Goal: Information Seeking & Learning: Learn about a topic

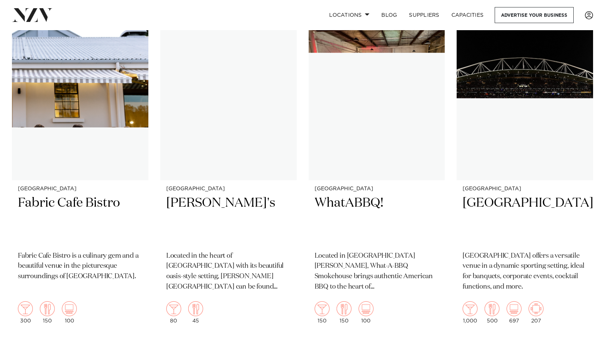
scroll to position [6189, 0]
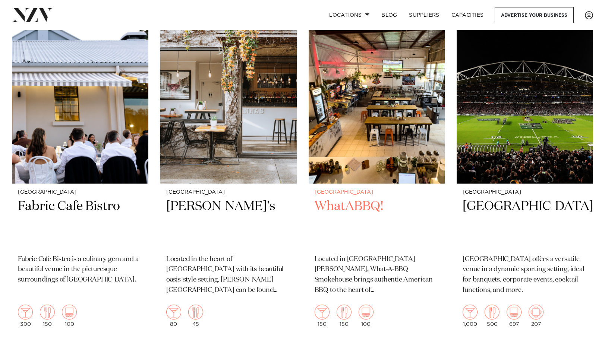
click at [362, 270] on p "Located in New Lynn, What-A-BBQ Smokehouse brings authentic American BBQ to the…" at bounding box center [377, 276] width 125 height 42
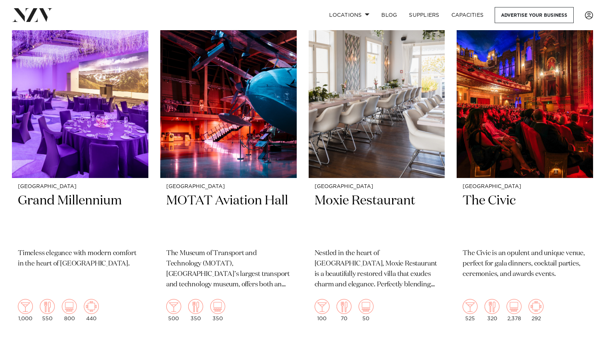
scroll to position [7215, 0]
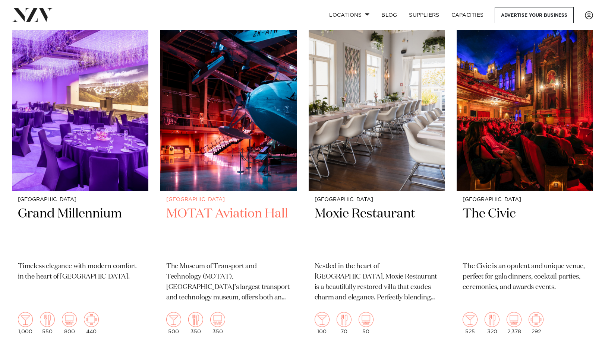
click at [222, 114] on img at bounding box center [228, 99] width 136 height 183
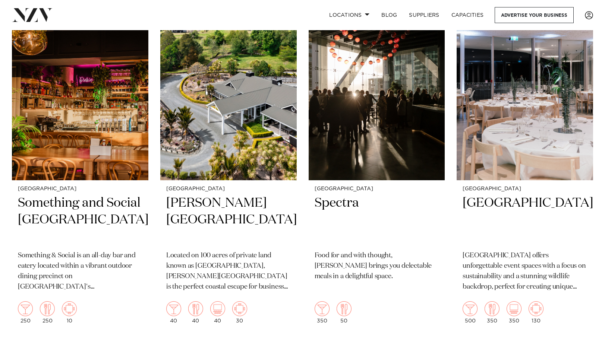
scroll to position [7588, 0]
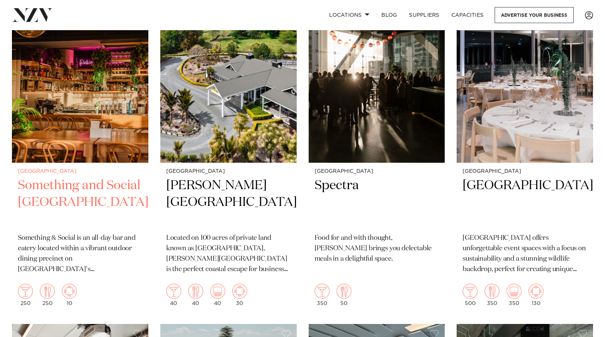
click at [85, 73] on img at bounding box center [80, 71] width 136 height 183
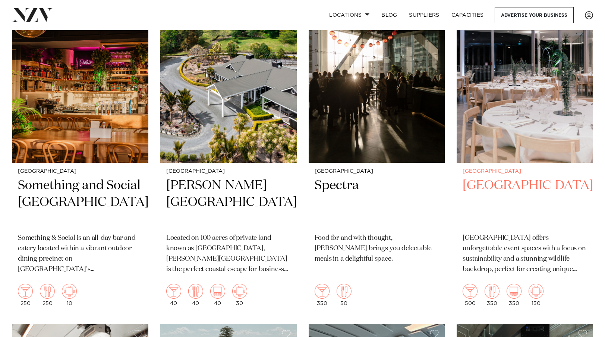
click at [490, 95] on img at bounding box center [525, 71] width 136 height 183
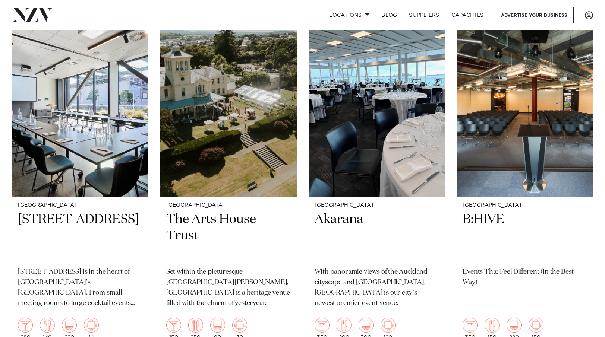
scroll to position [7886, 0]
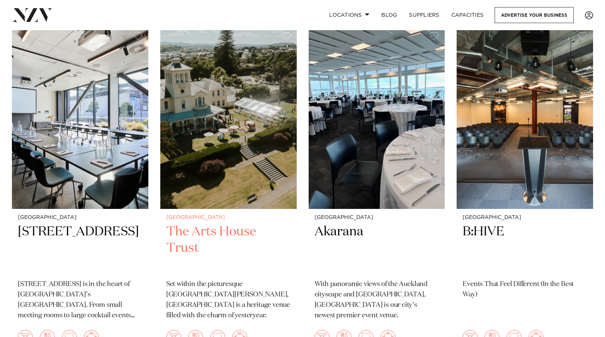
click at [236, 135] on img at bounding box center [228, 117] width 136 height 183
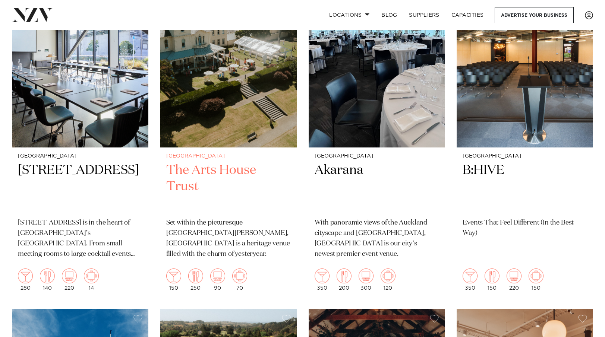
scroll to position [7961, 0]
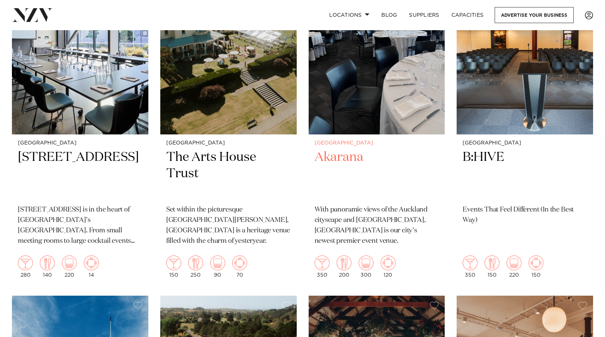
click at [347, 79] on img at bounding box center [377, 43] width 136 height 183
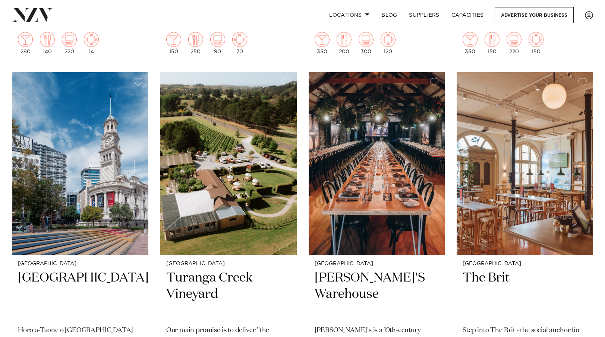
scroll to position [8222, 0]
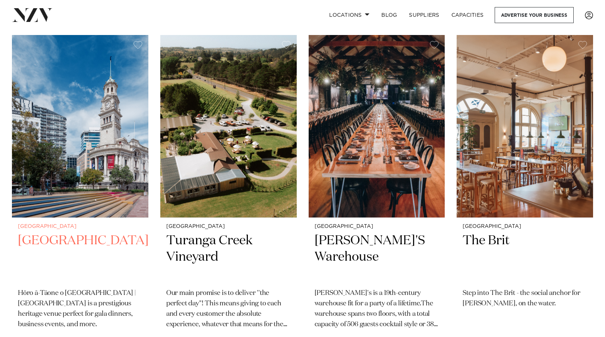
click at [111, 74] on img at bounding box center [80, 126] width 136 height 183
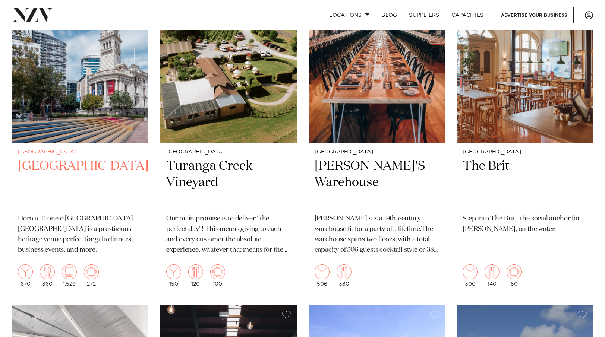
scroll to position [8259, 0]
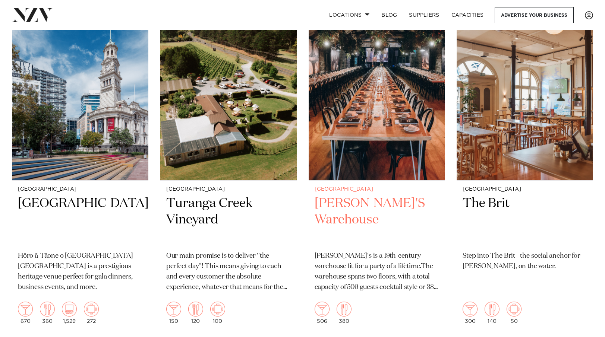
click at [362, 95] on img at bounding box center [377, 89] width 136 height 183
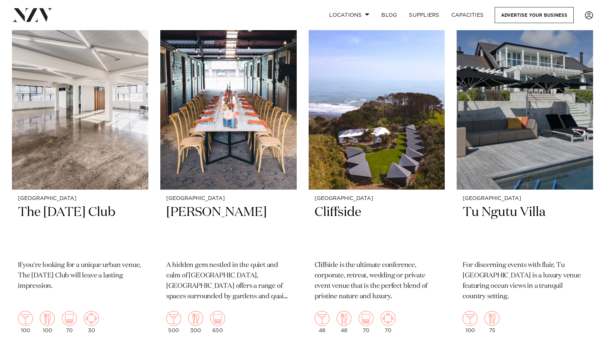
scroll to position [8594, 0]
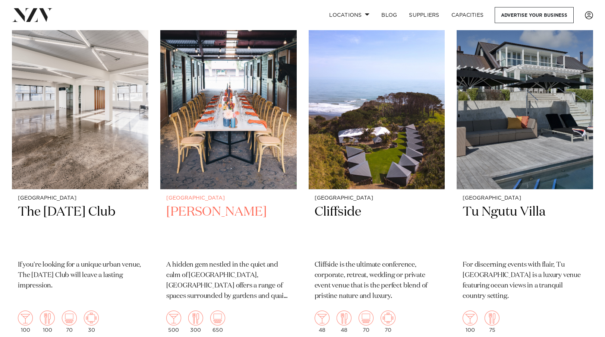
click at [224, 92] on img at bounding box center [228, 98] width 136 height 183
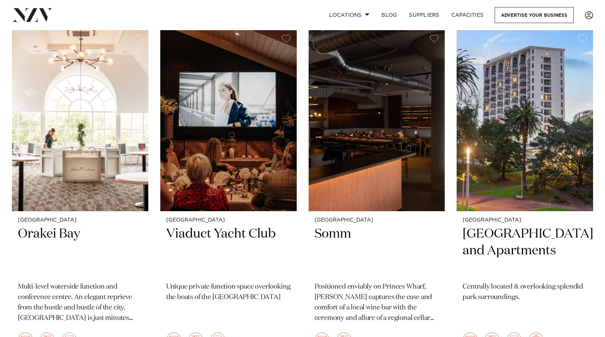
scroll to position [8930, 0]
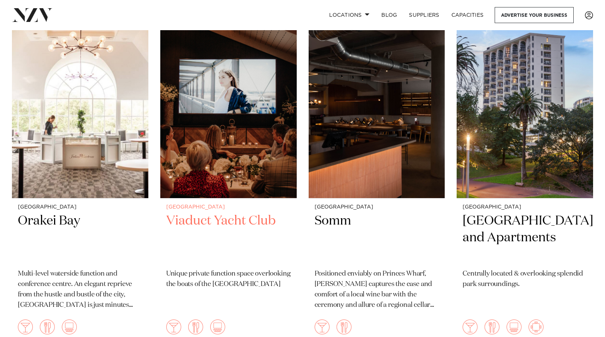
click at [239, 120] on img at bounding box center [228, 107] width 136 height 183
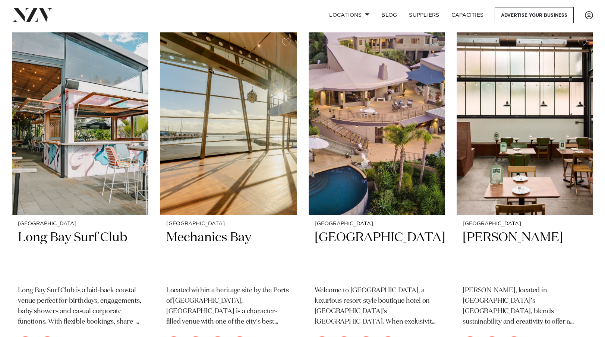
scroll to position [9265, 0]
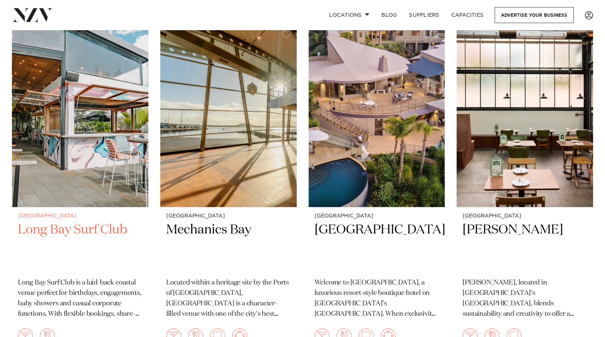
click at [77, 111] on img at bounding box center [80, 116] width 136 height 183
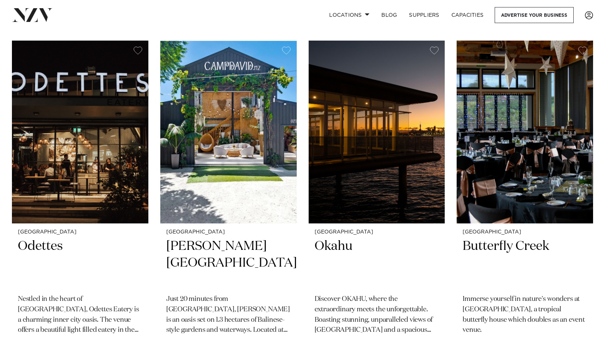
scroll to position [10272, 0]
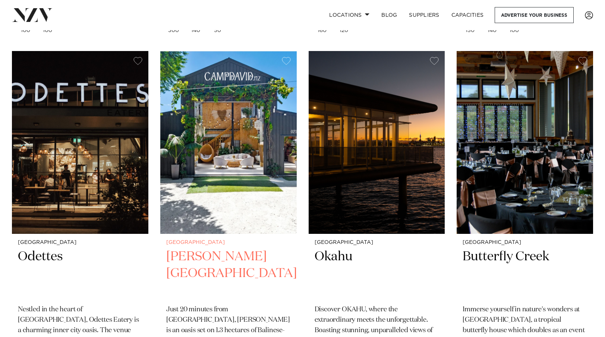
click at [245, 128] on img at bounding box center [228, 142] width 136 height 183
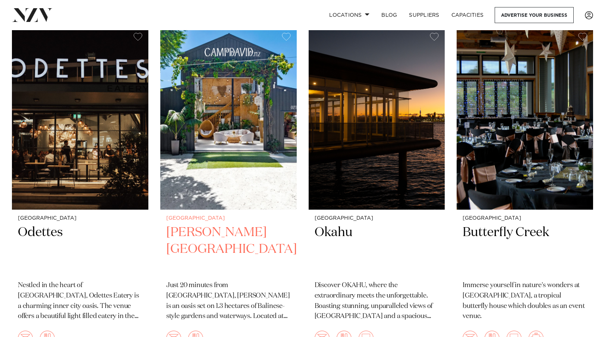
scroll to position [10309, 0]
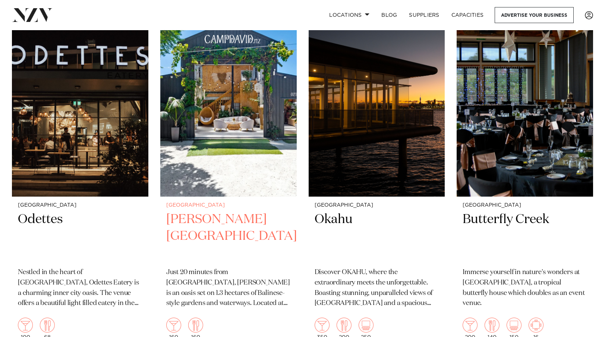
click at [234, 130] on img at bounding box center [228, 105] width 136 height 183
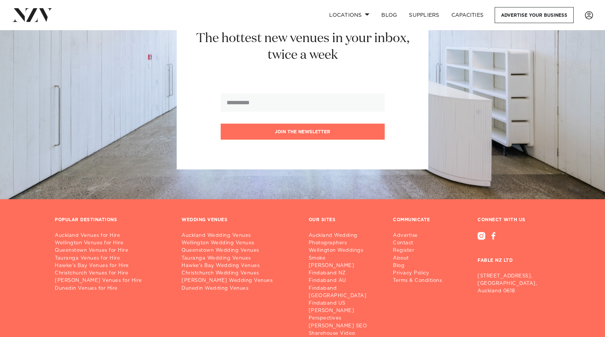
scroll to position [11130, 0]
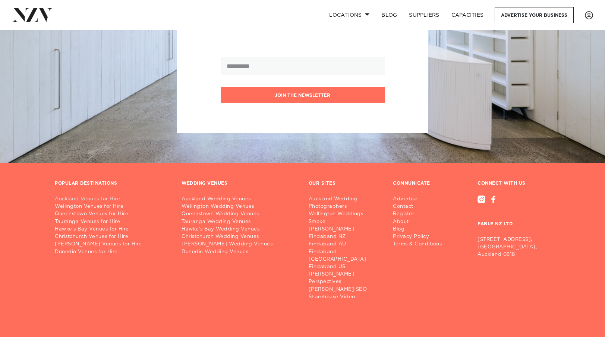
click at [91, 196] on link "Auckland Venues for Hire" at bounding box center [112, 199] width 115 height 7
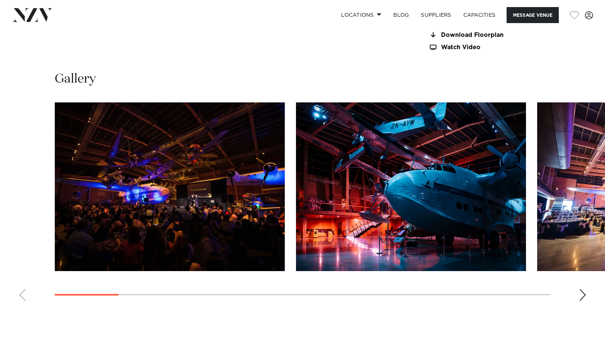
scroll to position [671, 0]
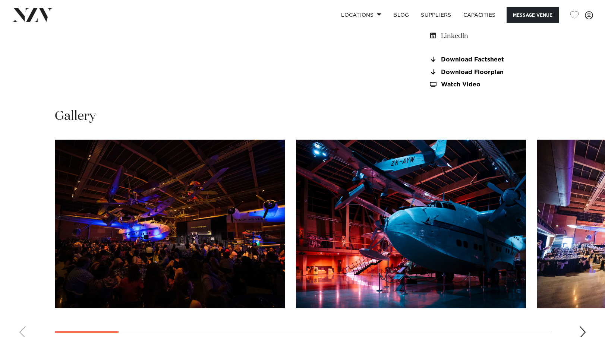
click at [582, 327] on div "Next slide" at bounding box center [582, 333] width 7 height 12
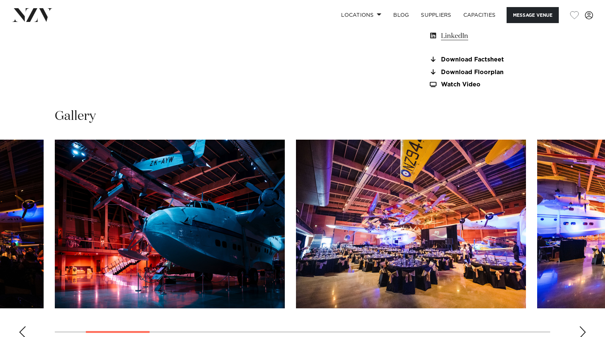
click at [582, 327] on div "Next slide" at bounding box center [582, 333] width 7 height 12
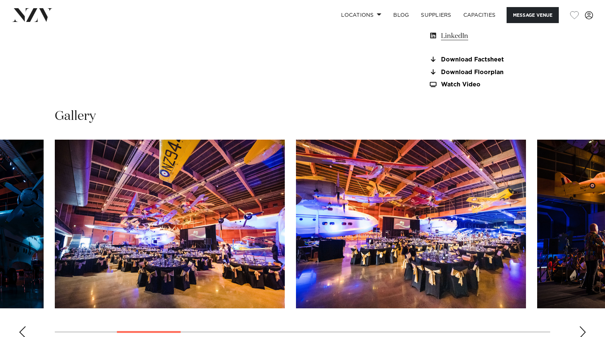
click at [582, 327] on div "Next slide" at bounding box center [582, 333] width 7 height 12
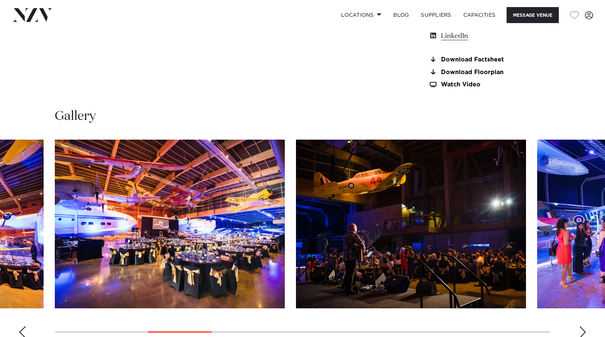
click at [582, 327] on div "Next slide" at bounding box center [582, 333] width 7 height 12
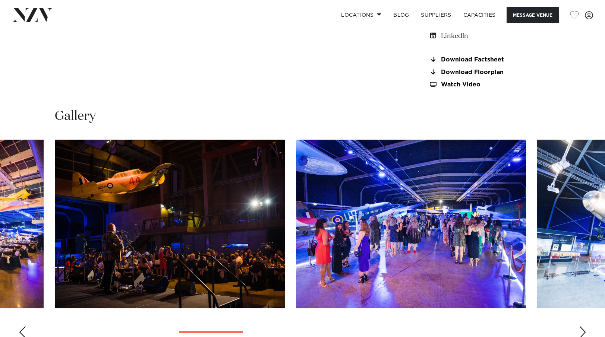
click at [582, 327] on div "Next slide" at bounding box center [582, 333] width 7 height 12
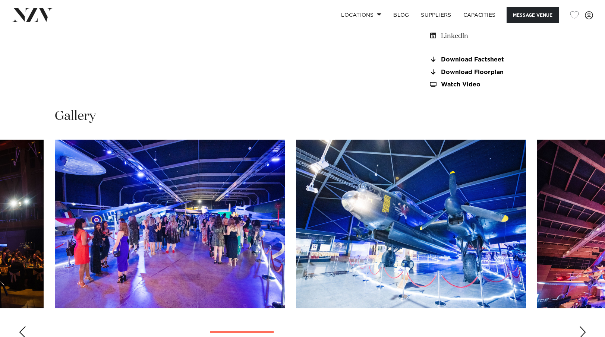
click at [582, 327] on div "Next slide" at bounding box center [582, 333] width 7 height 12
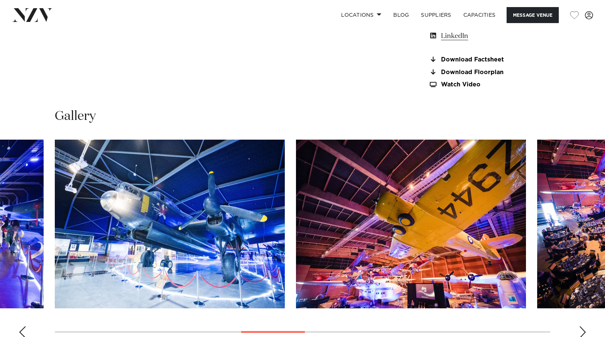
click at [582, 327] on div "Next slide" at bounding box center [582, 333] width 7 height 12
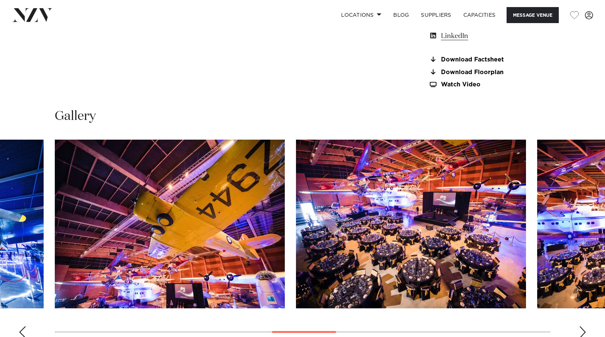
click at [582, 327] on div "Next slide" at bounding box center [582, 333] width 7 height 12
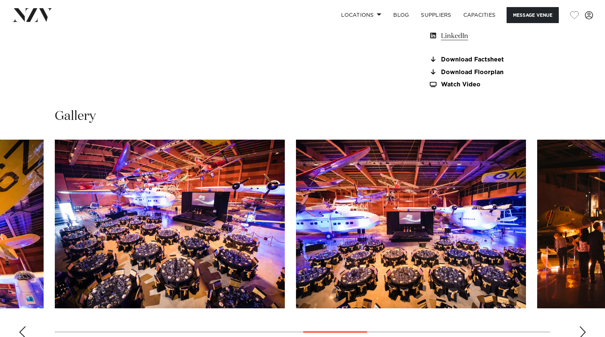
click at [583, 327] on div "Next slide" at bounding box center [582, 333] width 7 height 12
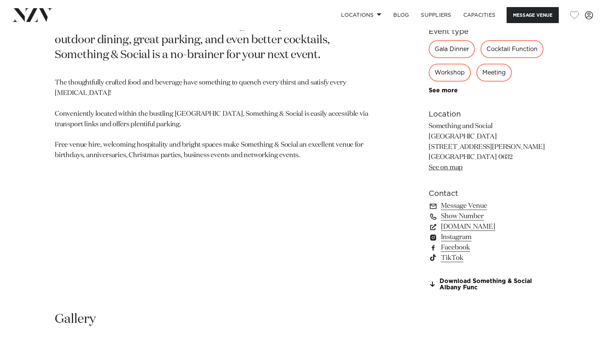
scroll to position [447, 0]
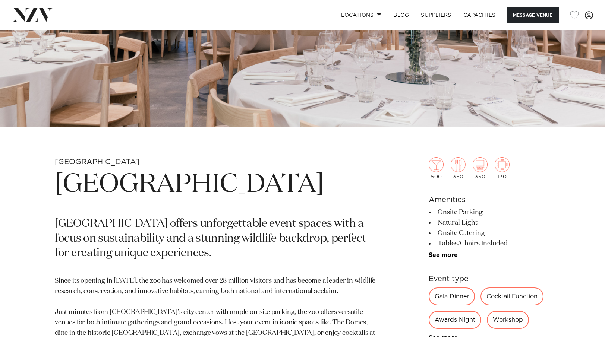
scroll to position [224, 0]
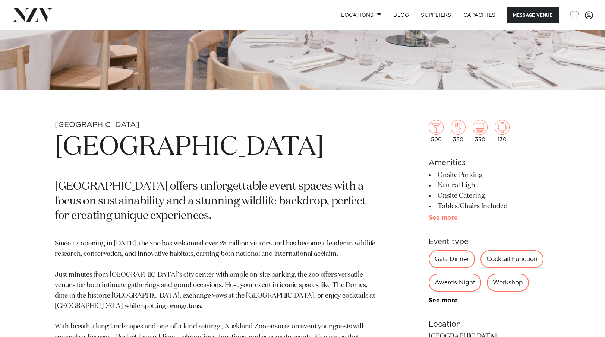
click at [442, 218] on link "See more" at bounding box center [458, 218] width 58 height 6
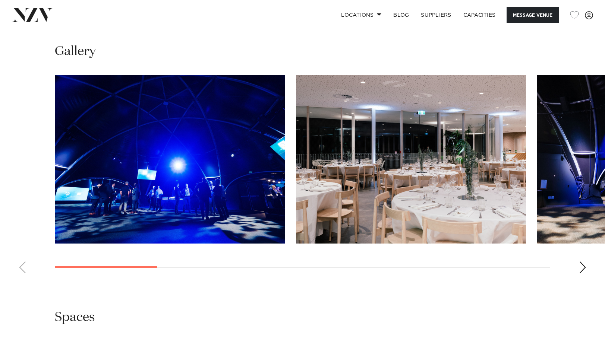
scroll to position [820, 0]
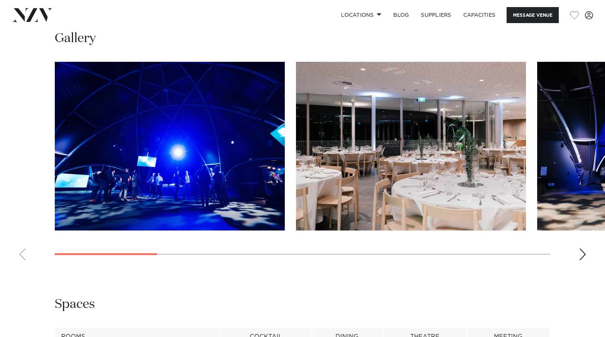
click at [580, 254] on div "Next slide" at bounding box center [582, 255] width 7 height 12
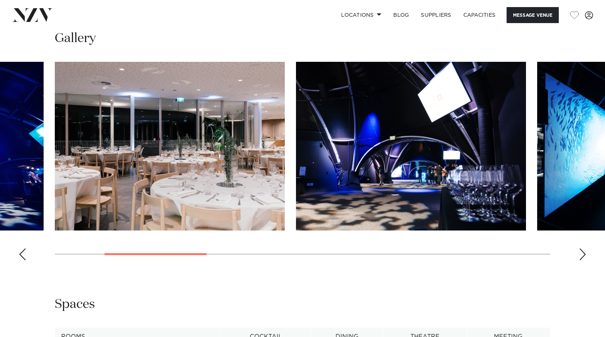
click at [580, 254] on div "Next slide" at bounding box center [582, 255] width 7 height 12
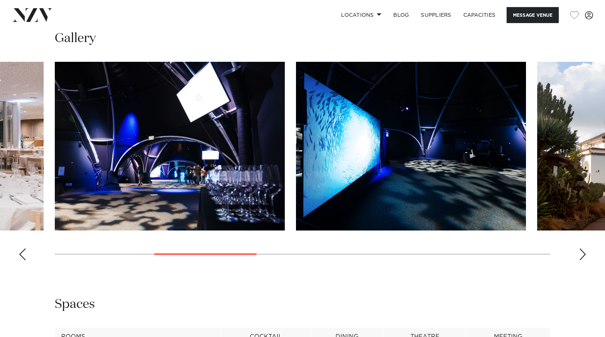
click at [580, 254] on div "Next slide" at bounding box center [582, 255] width 7 height 12
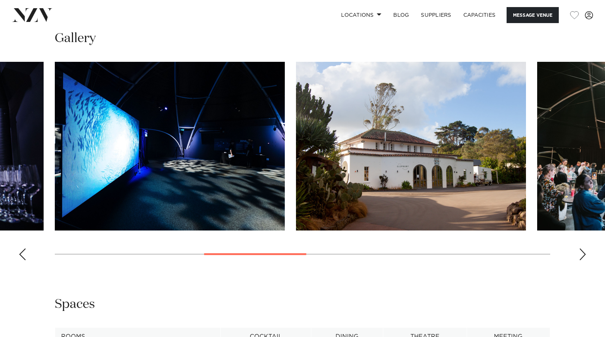
click at [580, 254] on div "Next slide" at bounding box center [582, 255] width 7 height 12
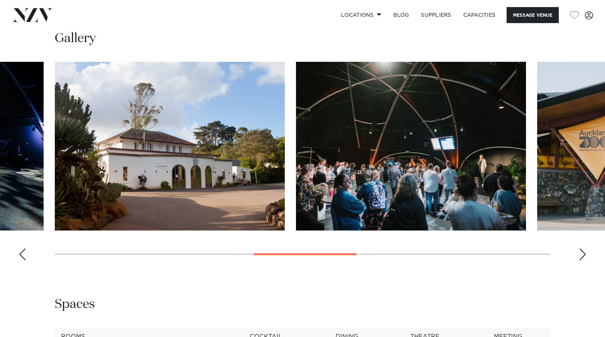
click at [580, 254] on div "Next slide" at bounding box center [582, 255] width 7 height 12
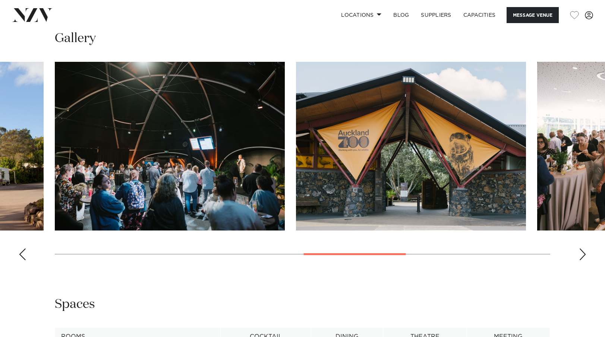
click at [580, 254] on div "Next slide" at bounding box center [582, 255] width 7 height 12
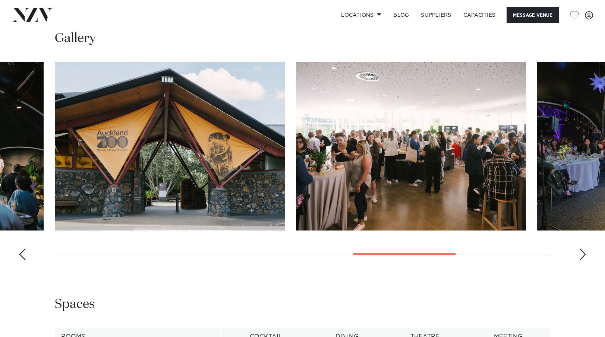
click at [580, 254] on div "Next slide" at bounding box center [582, 255] width 7 height 12
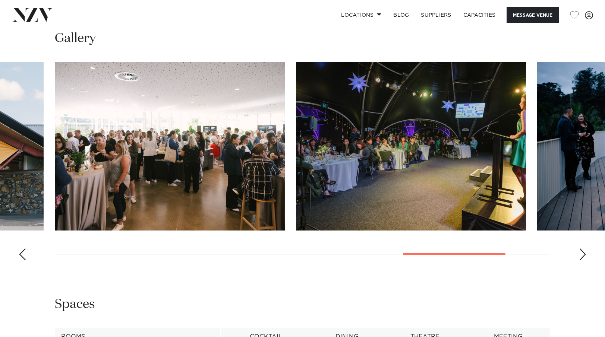
click at [580, 254] on div "Next slide" at bounding box center [582, 255] width 7 height 12
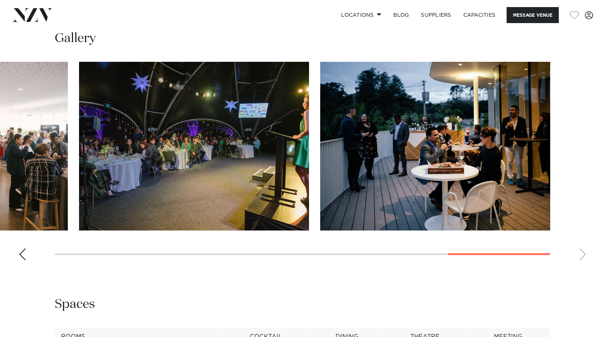
click at [580, 254] on swiper-container at bounding box center [302, 164] width 605 height 205
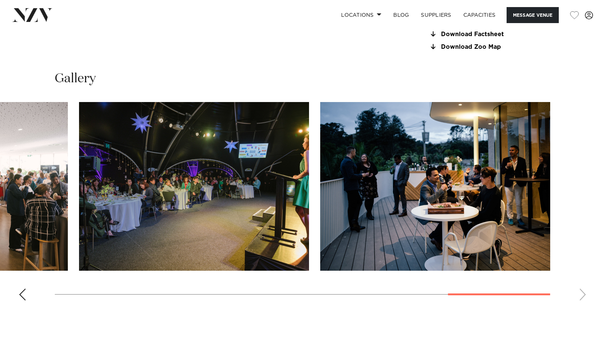
scroll to position [783, 0]
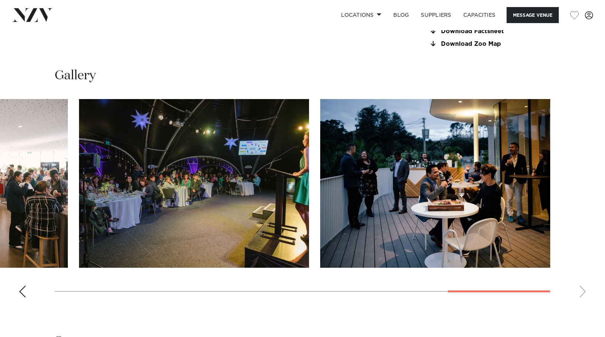
click at [16, 289] on swiper-container at bounding box center [302, 201] width 605 height 205
click at [22, 292] on div "Previous slide" at bounding box center [22, 292] width 7 height 12
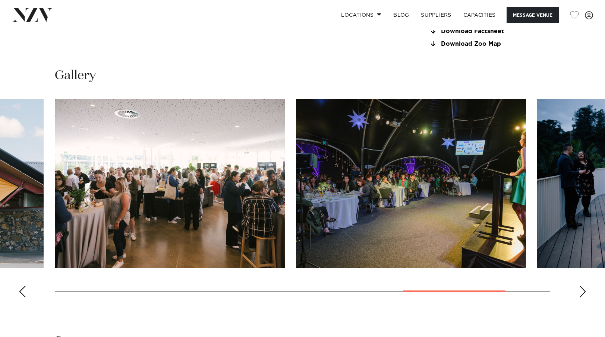
click at [22, 292] on div "Previous slide" at bounding box center [22, 292] width 7 height 12
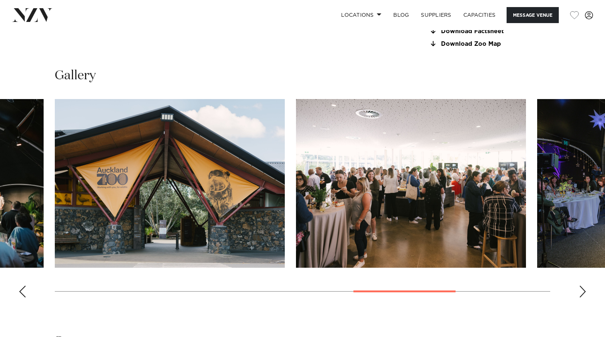
click at [22, 292] on div "Previous slide" at bounding box center [22, 292] width 7 height 12
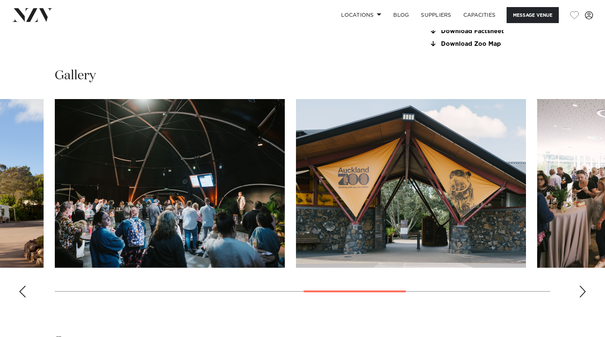
click at [22, 292] on div "Previous slide" at bounding box center [22, 292] width 7 height 12
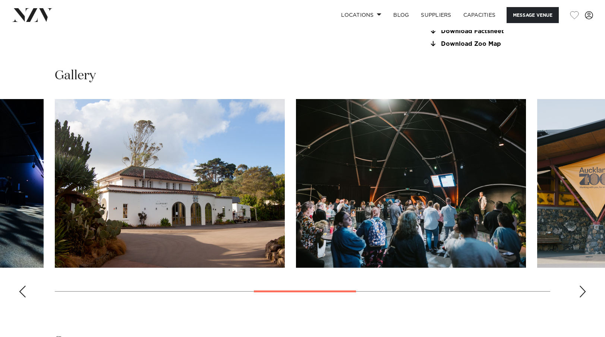
click at [22, 292] on div "Previous slide" at bounding box center [22, 292] width 7 height 12
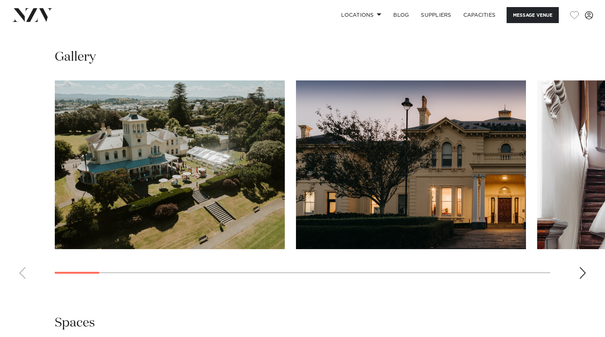
scroll to position [671, 0]
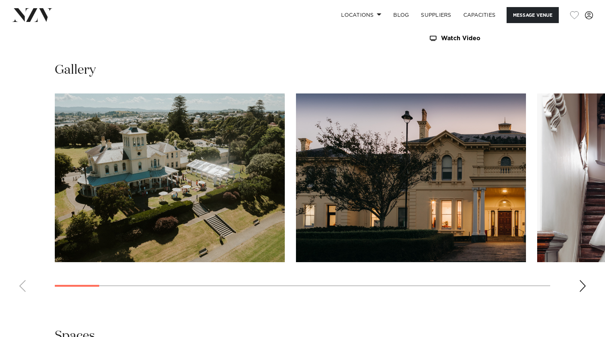
click at [582, 287] on div "Next slide" at bounding box center [582, 286] width 7 height 12
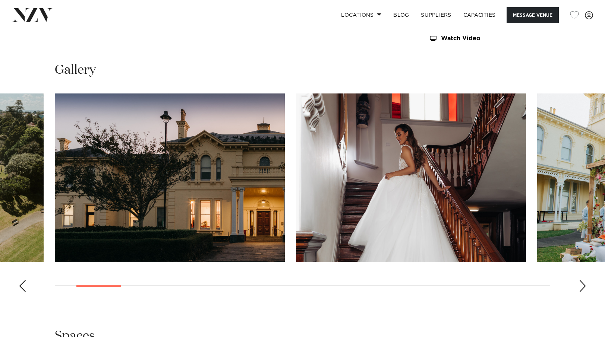
click at [582, 287] on div "Next slide" at bounding box center [582, 286] width 7 height 12
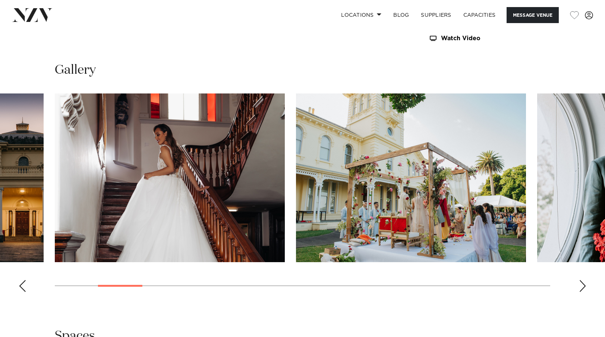
click at [582, 287] on div "Next slide" at bounding box center [582, 286] width 7 height 12
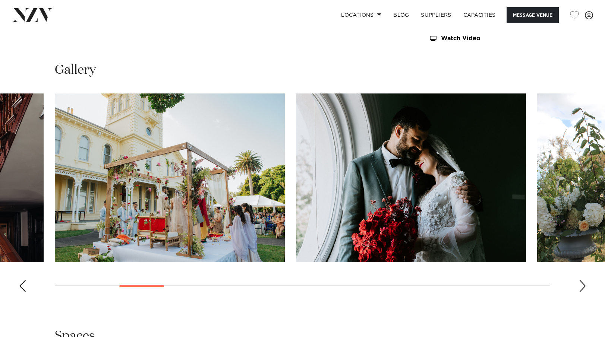
click at [582, 287] on div "Next slide" at bounding box center [582, 286] width 7 height 12
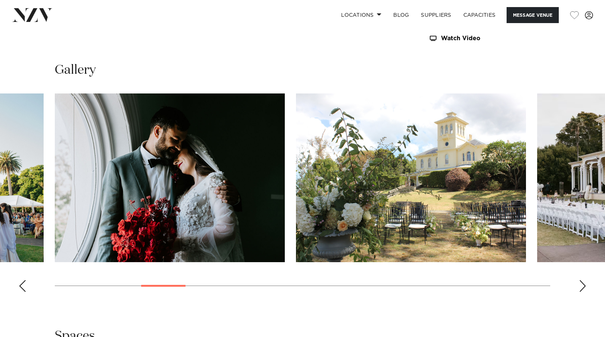
click at [582, 287] on div "Next slide" at bounding box center [582, 286] width 7 height 12
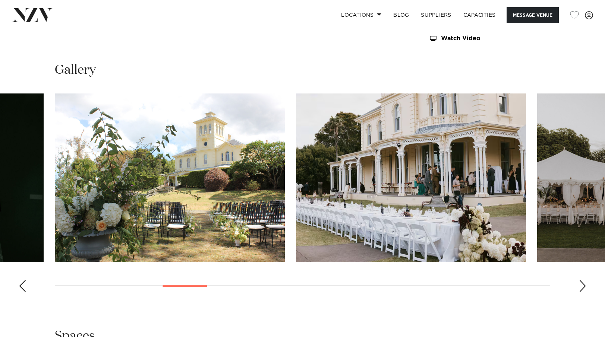
click at [582, 287] on div "Next slide" at bounding box center [582, 286] width 7 height 12
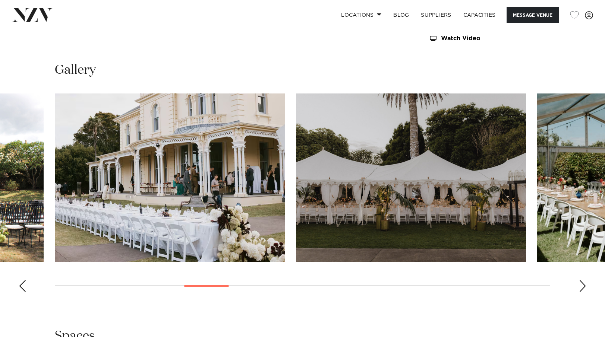
click at [582, 287] on div "Next slide" at bounding box center [582, 286] width 7 height 12
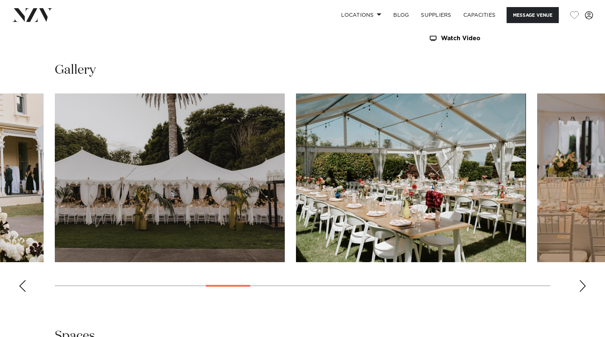
click at [582, 287] on div "Next slide" at bounding box center [582, 286] width 7 height 12
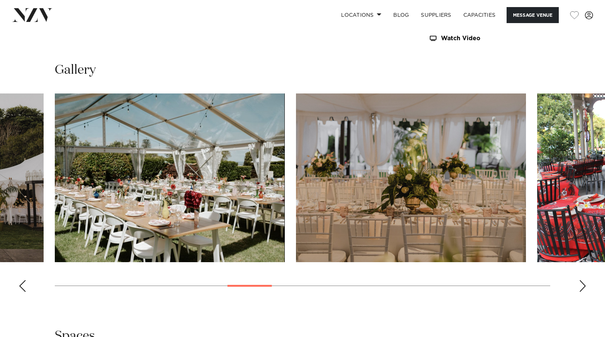
click at [582, 287] on div "Next slide" at bounding box center [582, 286] width 7 height 12
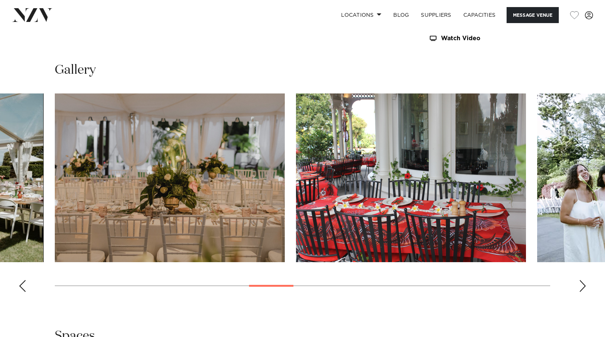
click at [582, 287] on div "Next slide" at bounding box center [582, 286] width 7 height 12
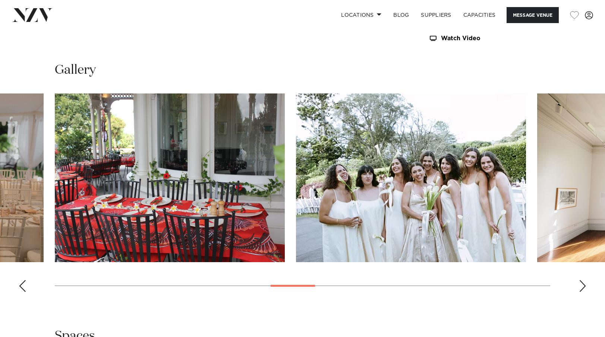
click at [582, 287] on div "Next slide" at bounding box center [582, 286] width 7 height 12
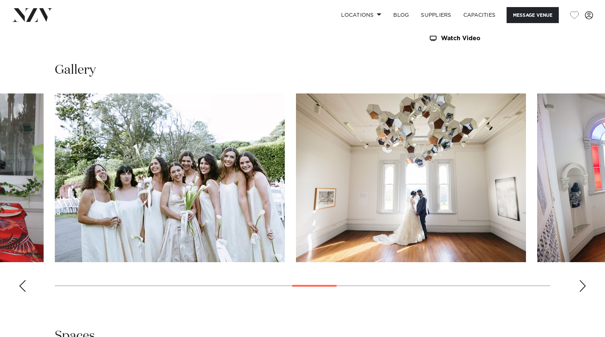
click at [582, 287] on div "Next slide" at bounding box center [582, 286] width 7 height 12
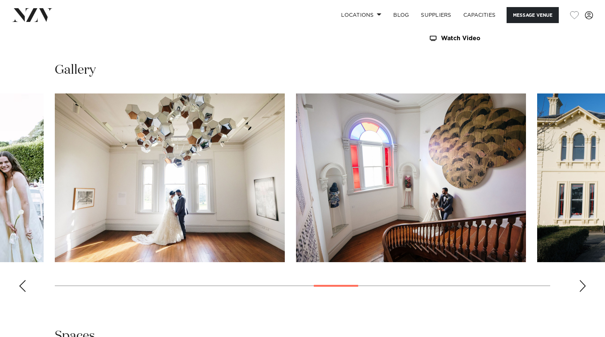
click at [582, 287] on div "Next slide" at bounding box center [582, 286] width 7 height 12
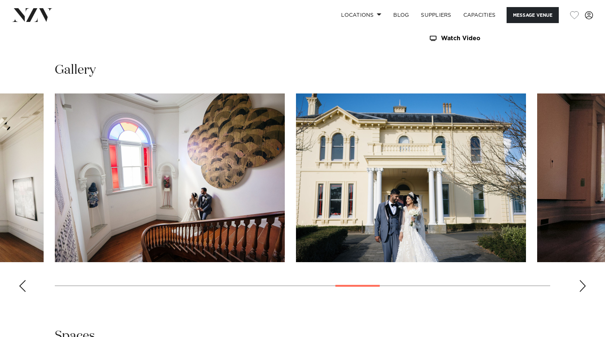
click at [582, 287] on div "Next slide" at bounding box center [582, 286] width 7 height 12
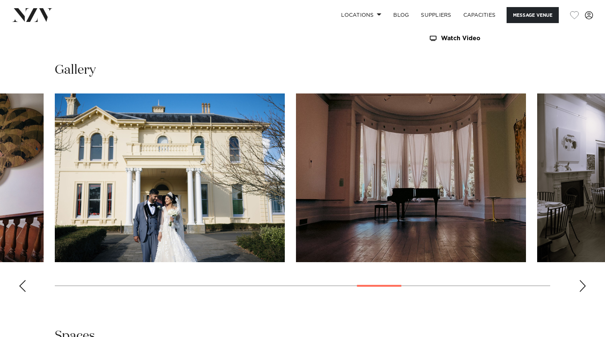
click at [582, 287] on div "Next slide" at bounding box center [582, 286] width 7 height 12
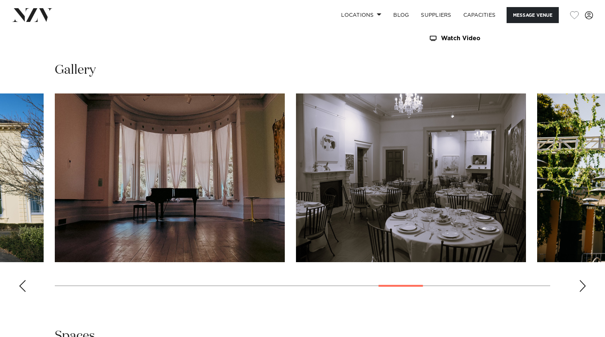
click at [582, 287] on div "Next slide" at bounding box center [582, 286] width 7 height 12
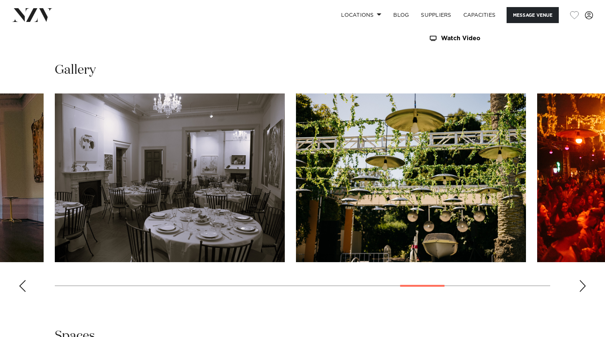
click at [582, 287] on div "Next slide" at bounding box center [582, 286] width 7 height 12
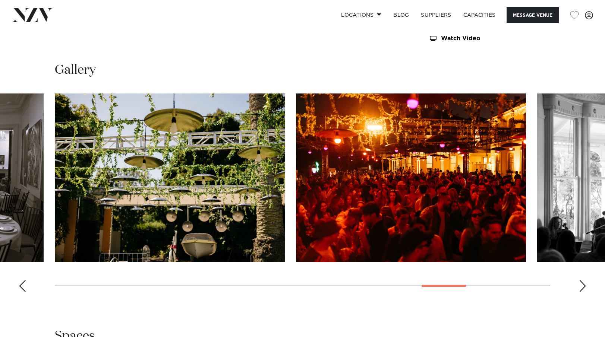
click at [582, 287] on div "Next slide" at bounding box center [582, 286] width 7 height 12
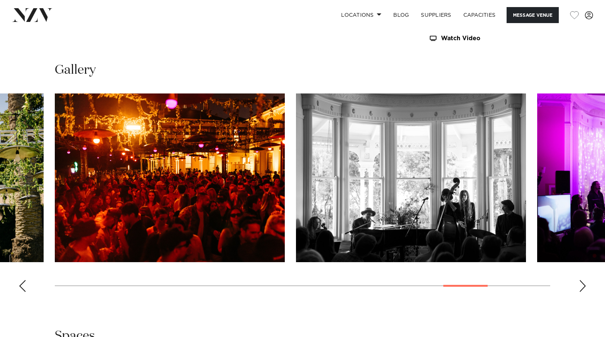
click at [582, 287] on div "Next slide" at bounding box center [582, 286] width 7 height 12
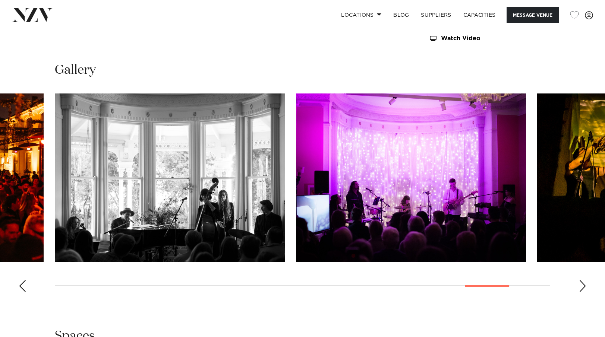
click at [582, 287] on div "Next slide" at bounding box center [582, 286] width 7 height 12
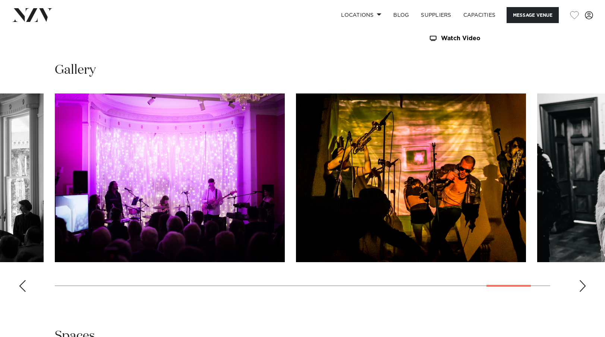
click at [582, 287] on div "Next slide" at bounding box center [582, 286] width 7 height 12
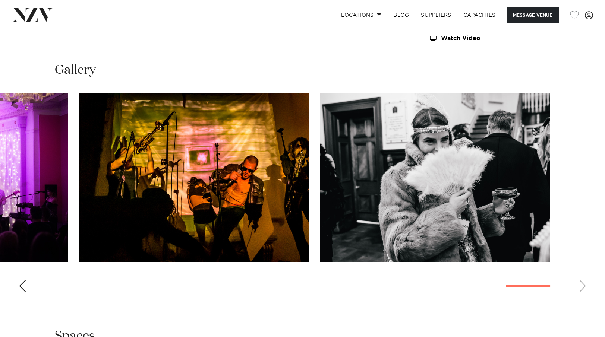
click at [582, 287] on swiper-container at bounding box center [302, 196] width 605 height 205
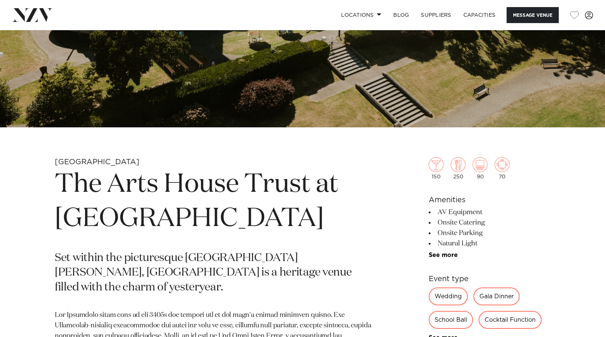
scroll to position [224, 0]
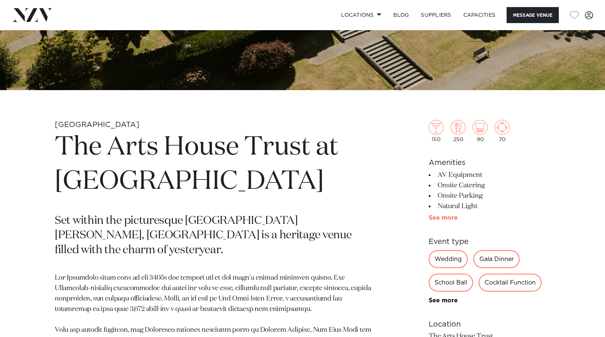
click at [450, 219] on link "See more" at bounding box center [458, 218] width 58 height 6
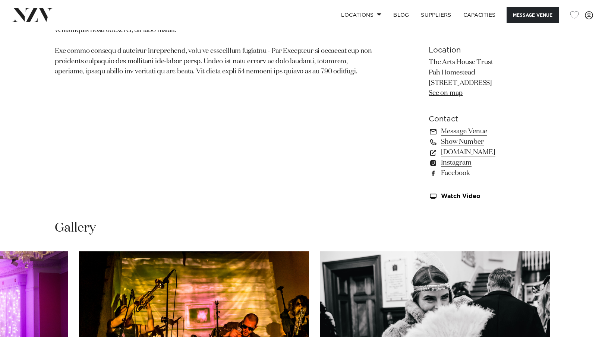
scroll to position [447, 0]
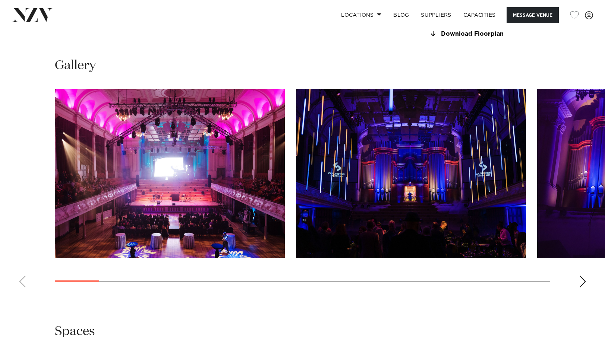
scroll to position [671, 0]
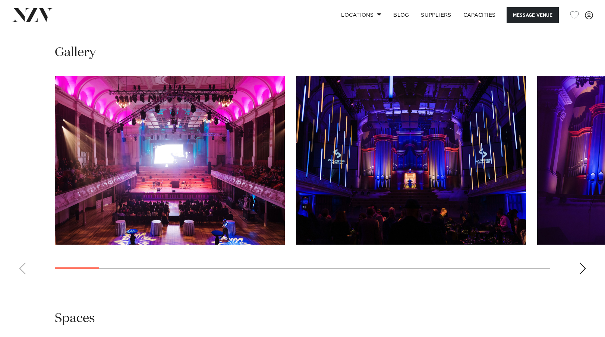
click at [583, 268] on div "Next slide" at bounding box center [582, 269] width 7 height 12
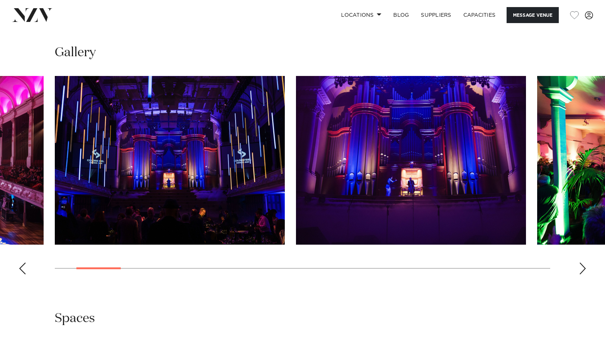
click at [584, 268] on div "Next slide" at bounding box center [582, 269] width 7 height 12
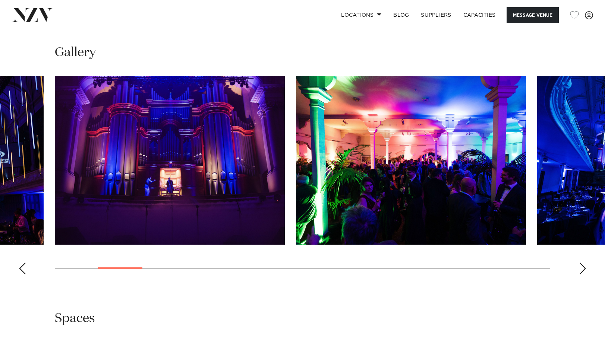
click at [584, 268] on div "Next slide" at bounding box center [582, 269] width 7 height 12
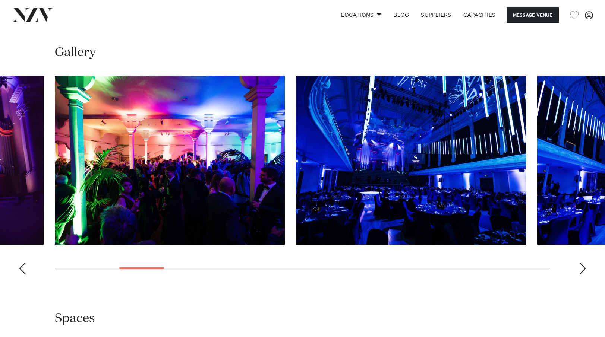
click at [584, 268] on div "Next slide" at bounding box center [582, 269] width 7 height 12
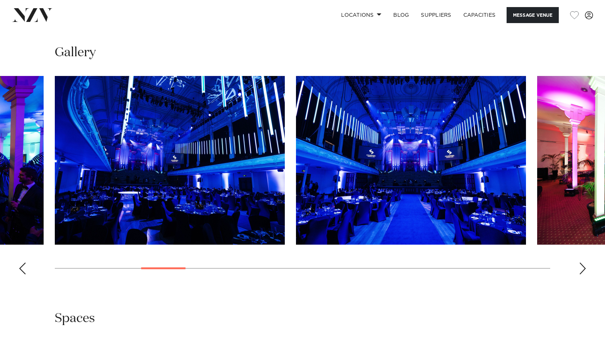
click at [585, 269] on div "Next slide" at bounding box center [582, 269] width 7 height 12
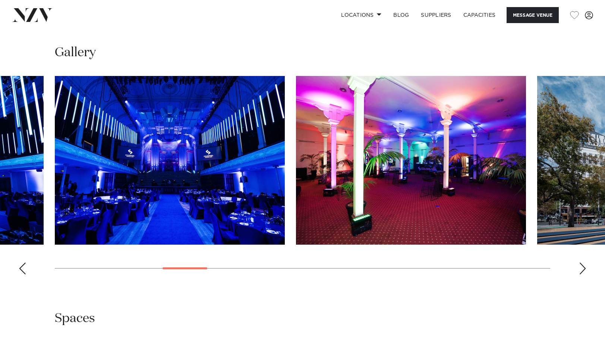
click at [585, 269] on div "Next slide" at bounding box center [582, 269] width 7 height 12
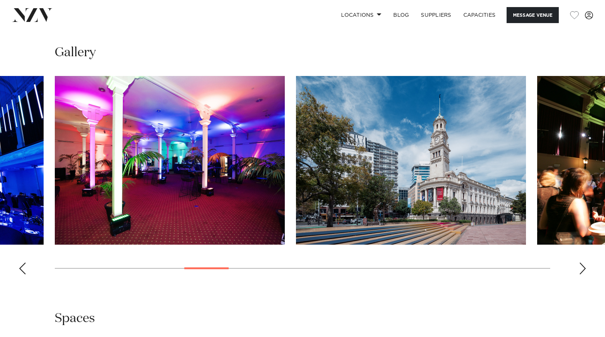
click at [585, 269] on div "Next slide" at bounding box center [582, 269] width 7 height 12
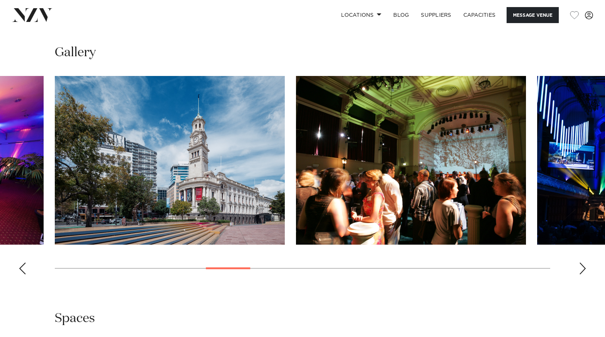
click at [585, 269] on div "Next slide" at bounding box center [582, 269] width 7 height 12
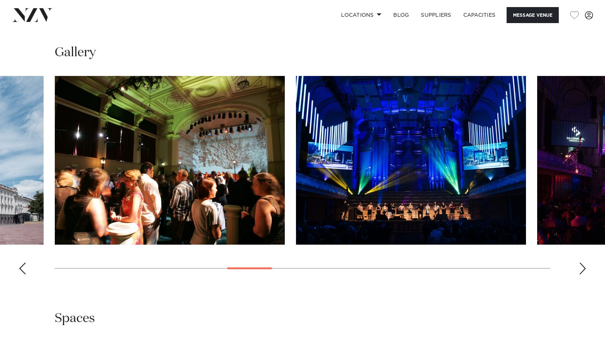
click at [585, 269] on div "Next slide" at bounding box center [582, 269] width 7 height 12
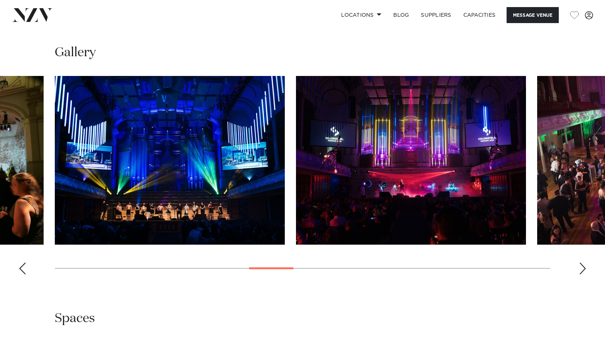
click at [585, 269] on div "Next slide" at bounding box center [582, 269] width 7 height 12
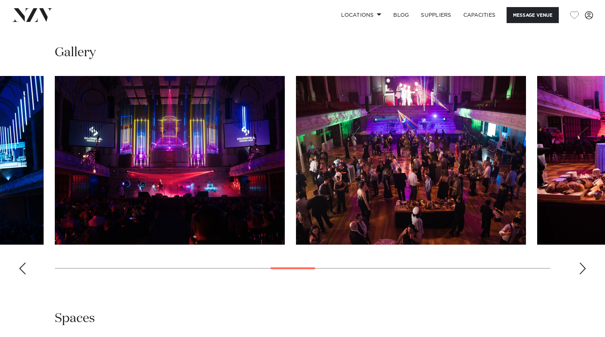
click at [585, 269] on div "Next slide" at bounding box center [582, 269] width 7 height 12
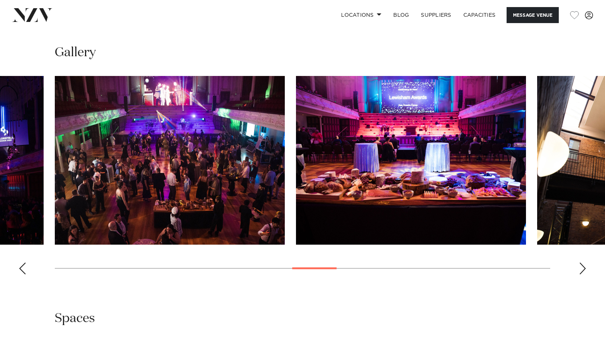
click at [586, 270] on div "Next slide" at bounding box center [582, 269] width 7 height 12
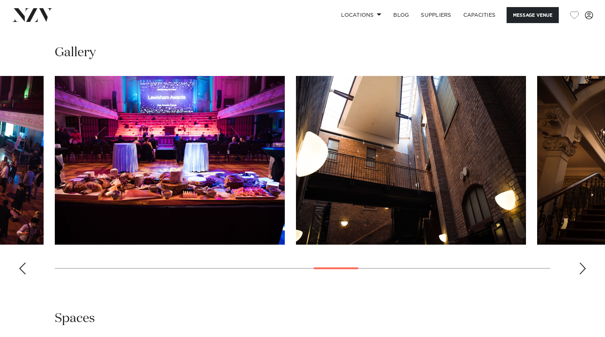
click at [586, 270] on div "Next slide" at bounding box center [582, 269] width 7 height 12
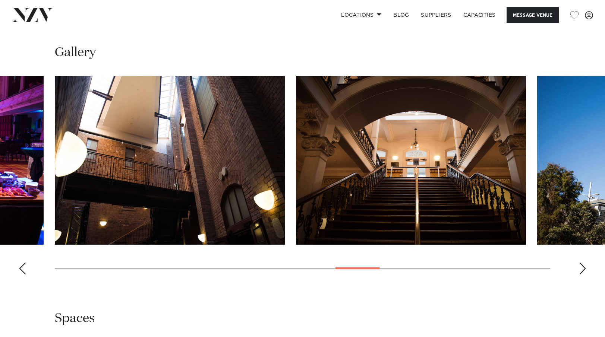
click at [586, 270] on div "Next slide" at bounding box center [582, 269] width 7 height 12
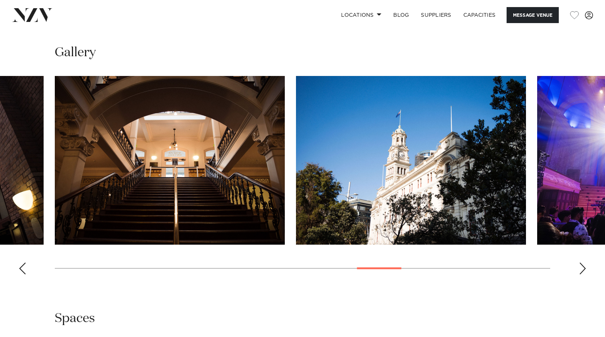
click at [586, 270] on div "Next slide" at bounding box center [582, 269] width 7 height 12
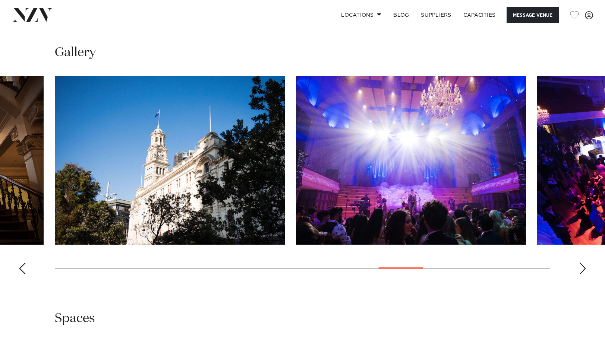
click at [586, 270] on div "Next slide" at bounding box center [582, 269] width 7 height 12
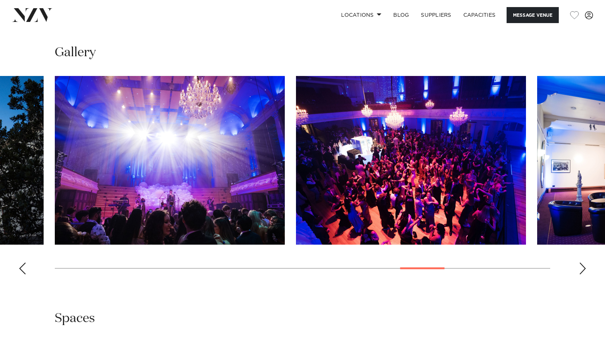
click at [586, 270] on div "Next slide" at bounding box center [582, 269] width 7 height 12
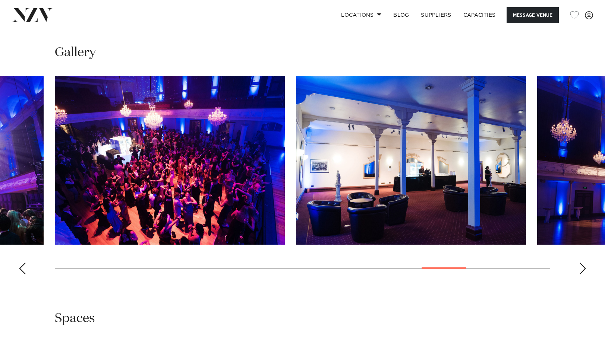
click at [586, 270] on div "Next slide" at bounding box center [582, 269] width 7 height 12
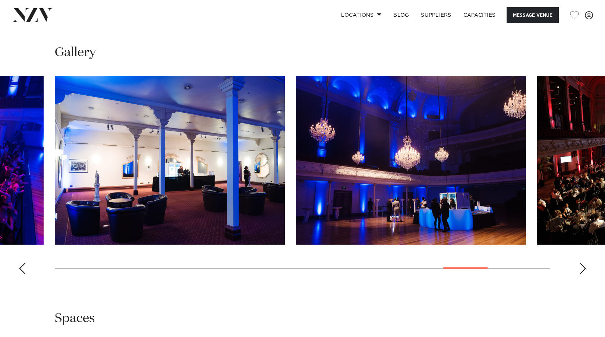
click at [586, 270] on swiper-container at bounding box center [302, 178] width 605 height 205
click at [582, 270] on div "Next slide" at bounding box center [582, 269] width 7 height 12
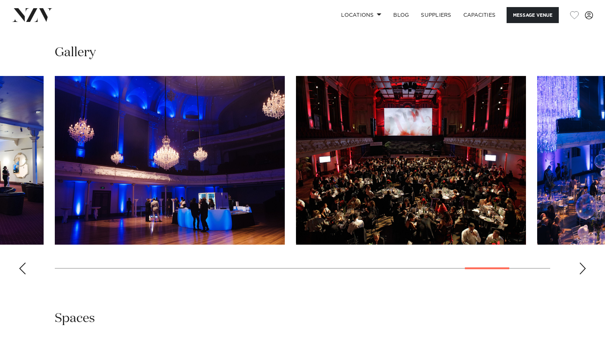
click at [582, 270] on div "Next slide" at bounding box center [582, 269] width 7 height 12
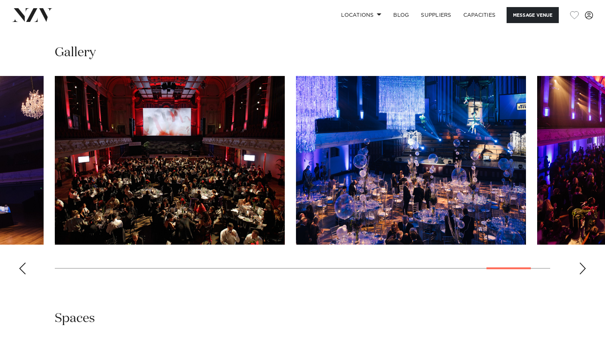
click at [582, 270] on div "Next slide" at bounding box center [582, 269] width 7 height 12
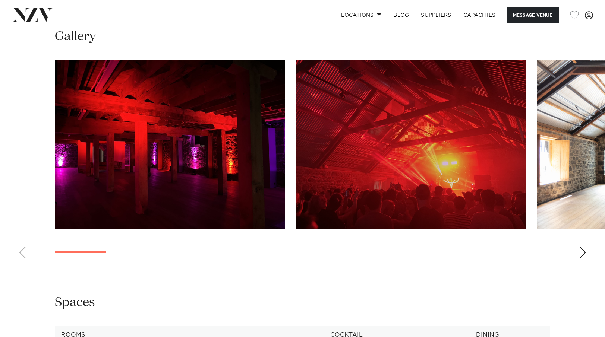
scroll to position [708, 0]
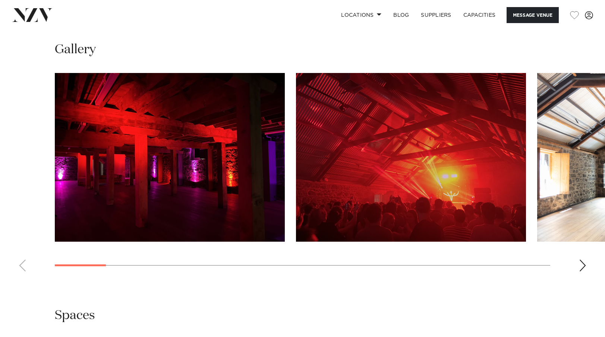
click at [578, 274] on swiper-container at bounding box center [302, 175] width 605 height 205
click at [582, 272] on div "Next slide" at bounding box center [582, 266] width 7 height 12
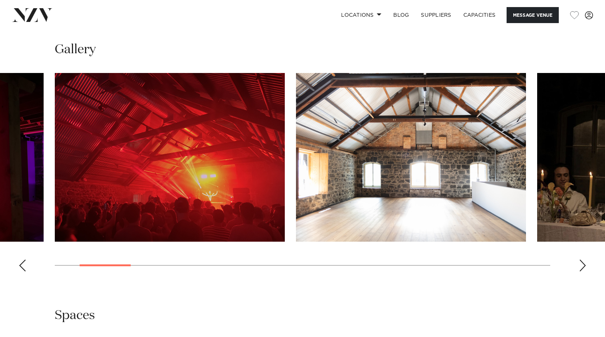
click at [582, 272] on div "Next slide" at bounding box center [582, 266] width 7 height 12
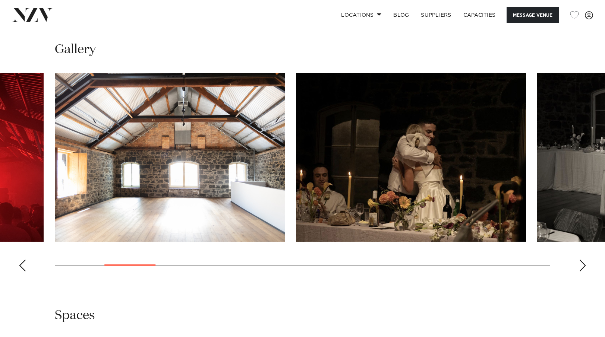
click at [582, 272] on div "Next slide" at bounding box center [582, 266] width 7 height 12
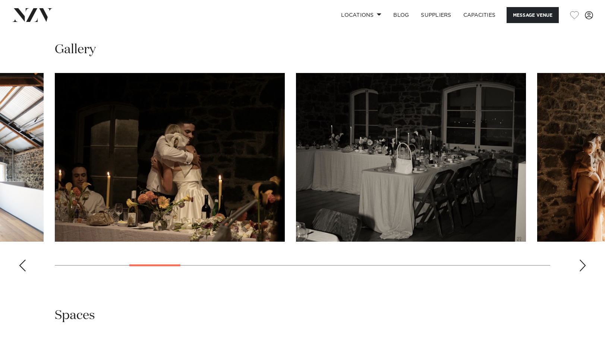
click at [582, 272] on div "Next slide" at bounding box center [582, 266] width 7 height 12
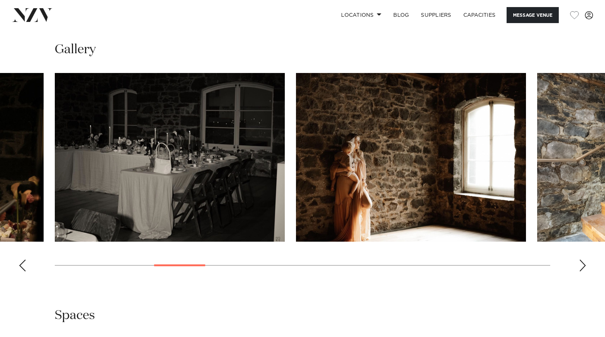
click at [582, 272] on div "Next slide" at bounding box center [582, 266] width 7 height 12
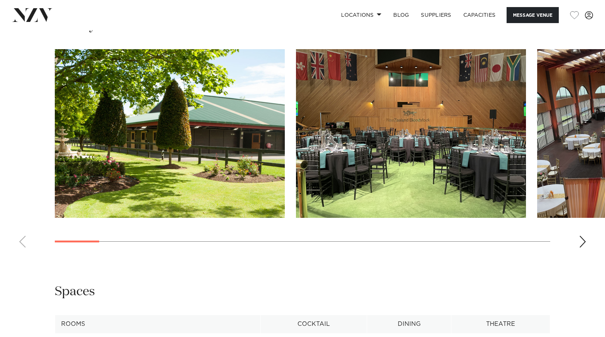
scroll to position [708, 0]
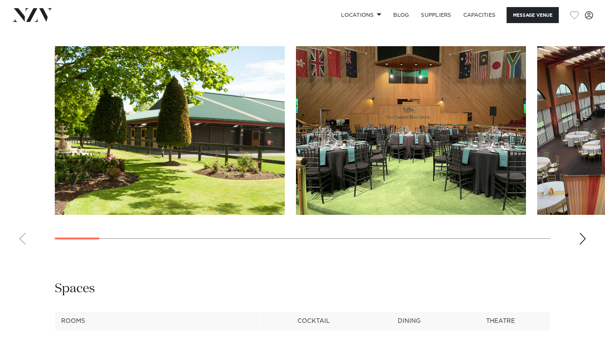
click at [585, 239] on div "Next slide" at bounding box center [582, 239] width 7 height 12
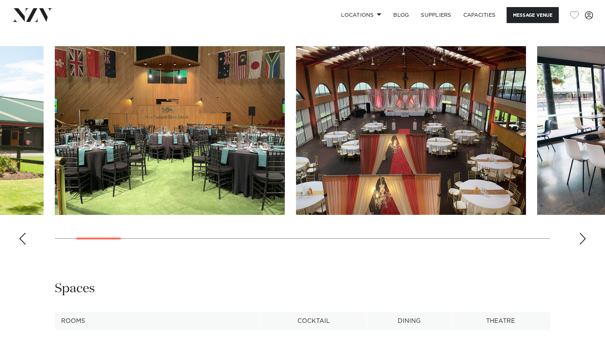
click at [585, 239] on div "Next slide" at bounding box center [582, 239] width 7 height 12
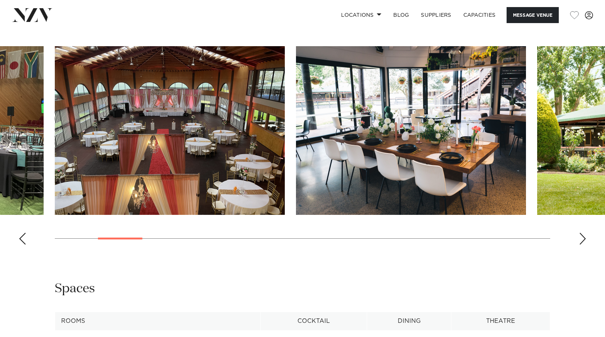
click at [585, 239] on div "Next slide" at bounding box center [582, 239] width 7 height 12
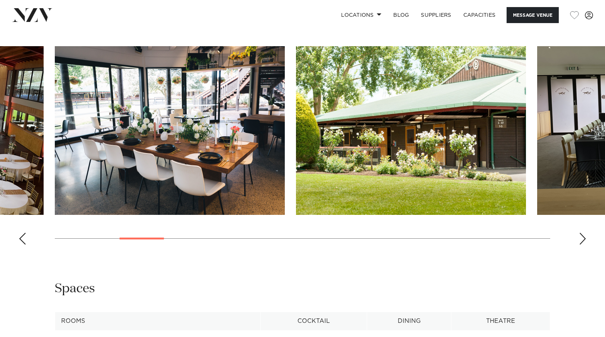
click at [585, 239] on div "Next slide" at bounding box center [582, 239] width 7 height 12
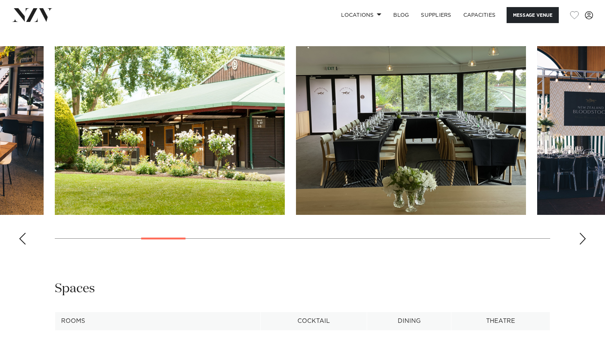
click at [585, 239] on div "Next slide" at bounding box center [582, 239] width 7 height 12
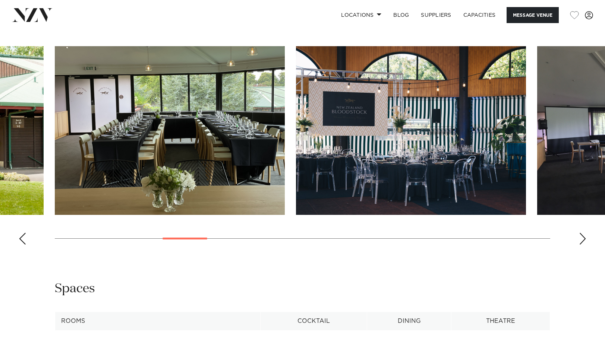
click at [585, 239] on div "Next slide" at bounding box center [582, 239] width 7 height 12
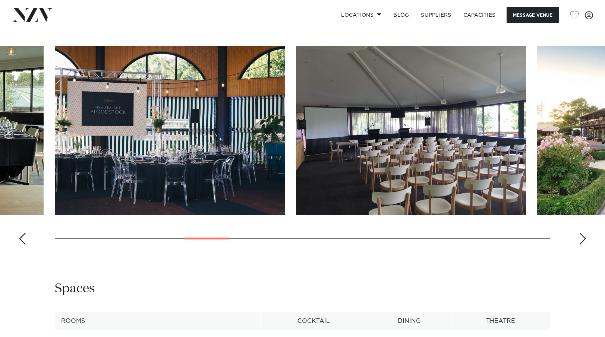
click at [585, 239] on div "Next slide" at bounding box center [582, 239] width 7 height 12
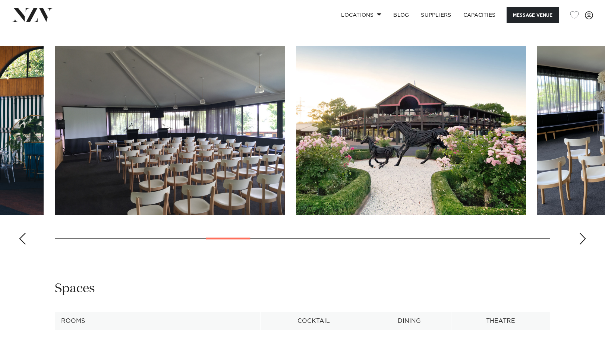
click at [585, 239] on div "Next slide" at bounding box center [582, 239] width 7 height 12
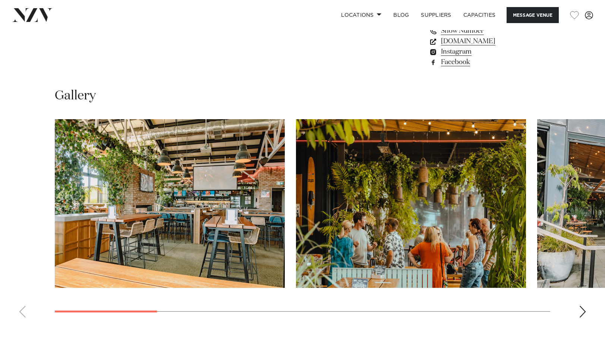
scroll to position [708, 0]
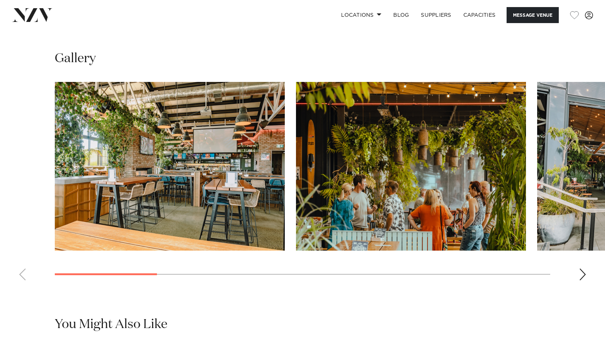
click at [582, 273] on div "Next slide" at bounding box center [582, 275] width 7 height 12
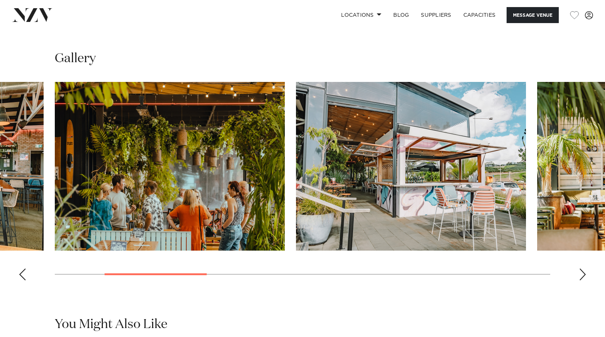
click at [582, 273] on div "Next slide" at bounding box center [582, 275] width 7 height 12
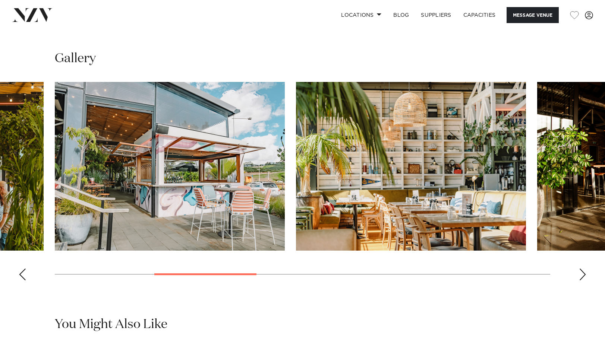
click at [582, 273] on div "Next slide" at bounding box center [582, 275] width 7 height 12
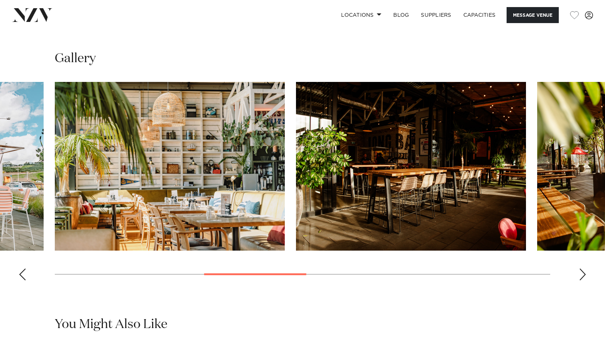
click at [582, 273] on div "Next slide" at bounding box center [582, 275] width 7 height 12
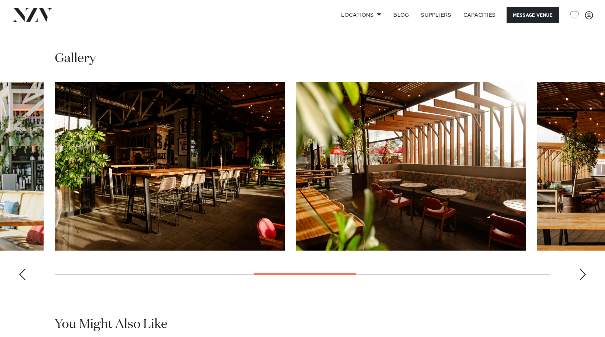
click at [582, 273] on div "Next slide" at bounding box center [582, 275] width 7 height 12
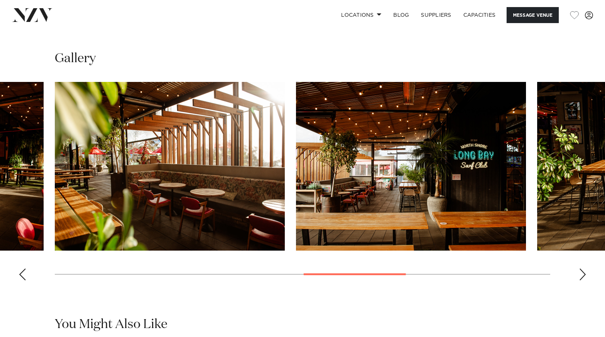
click at [582, 273] on div "Next slide" at bounding box center [582, 275] width 7 height 12
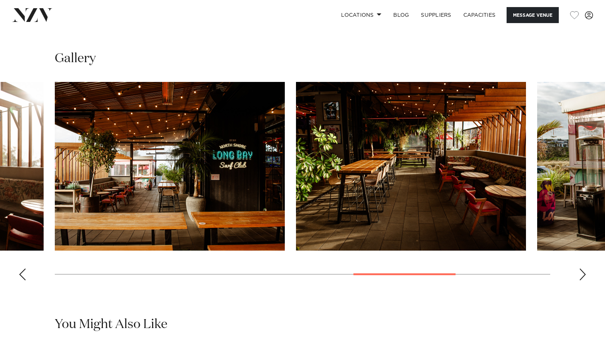
click at [582, 273] on div "Next slide" at bounding box center [582, 275] width 7 height 12
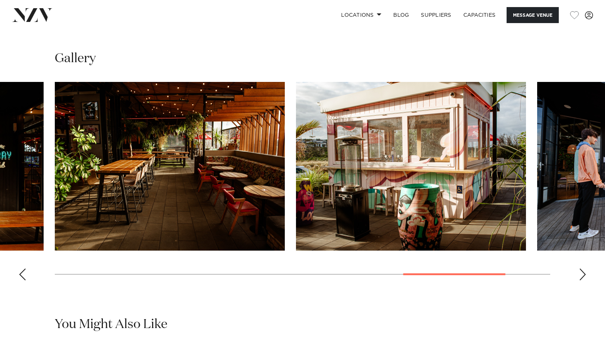
click at [582, 273] on div "Next slide" at bounding box center [582, 275] width 7 height 12
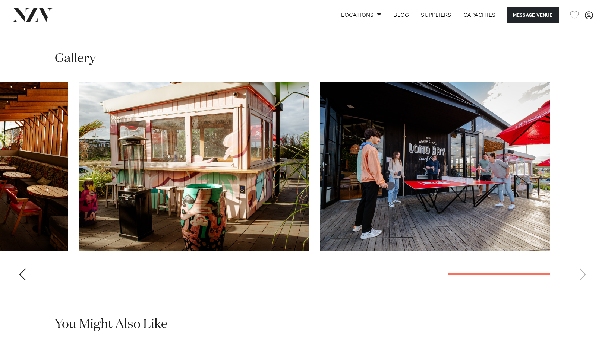
click at [582, 273] on swiper-container at bounding box center [302, 184] width 605 height 205
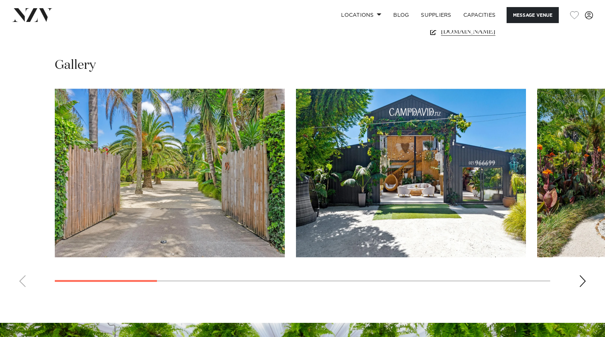
scroll to position [671, 0]
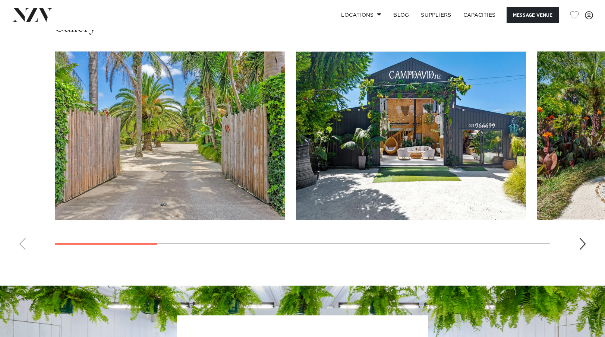
click at [581, 245] on div "Next slide" at bounding box center [582, 244] width 7 height 12
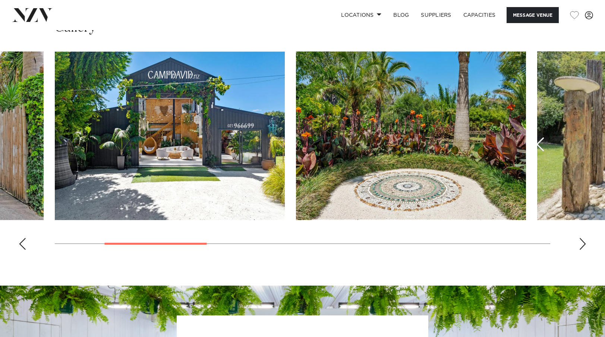
click at [581, 245] on div "Next slide" at bounding box center [582, 244] width 7 height 12
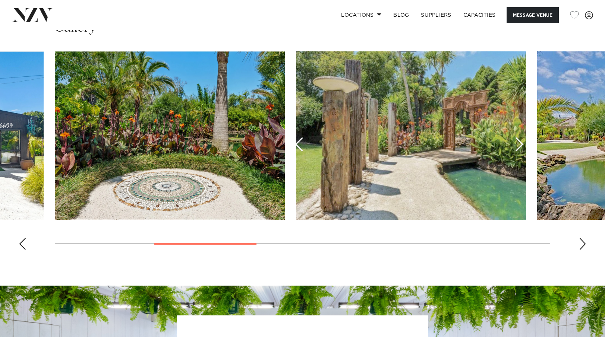
click at [581, 245] on div "Next slide" at bounding box center [582, 244] width 7 height 12
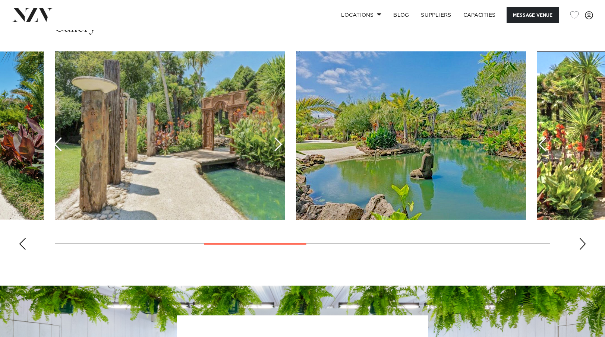
click at [581, 245] on div "Next slide" at bounding box center [582, 244] width 7 height 12
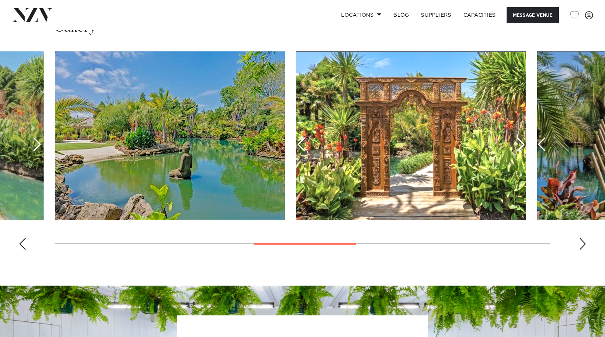
click at [581, 245] on div "Next slide" at bounding box center [582, 244] width 7 height 12
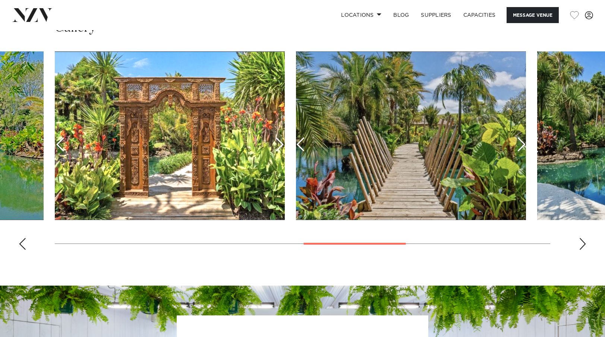
click at [581, 245] on div "Next slide" at bounding box center [582, 244] width 7 height 12
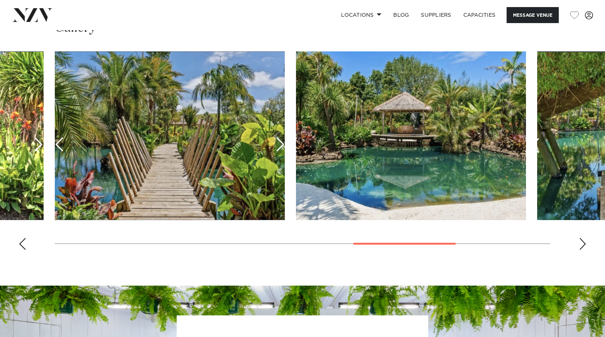
click at [581, 245] on div "Next slide" at bounding box center [582, 244] width 7 height 12
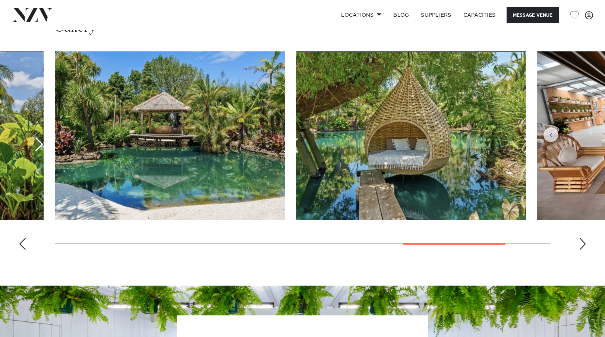
click at [581, 245] on div "Next slide" at bounding box center [582, 244] width 7 height 12
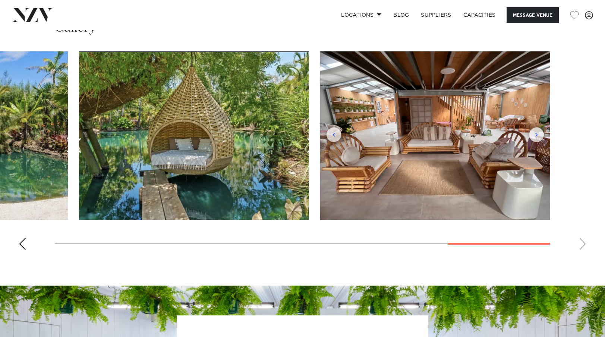
click at [581, 245] on swiper-container at bounding box center [302, 153] width 605 height 205
click at [580, 240] on swiper-container at bounding box center [302, 153] width 605 height 205
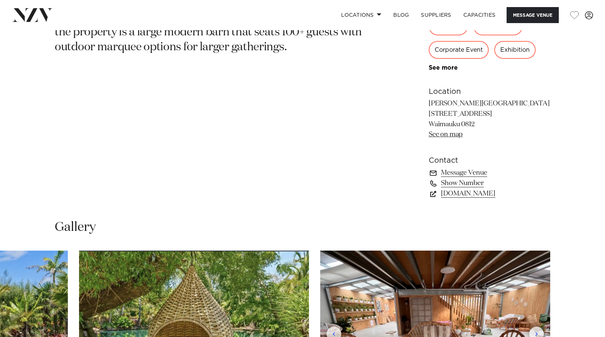
scroll to position [485, 0]
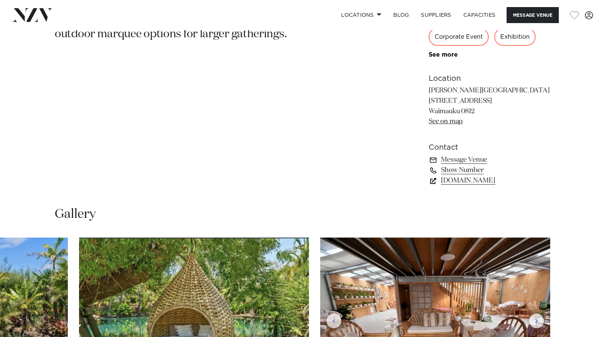
click at [451, 179] on link "CampDavid.nz" at bounding box center [490, 181] width 122 height 10
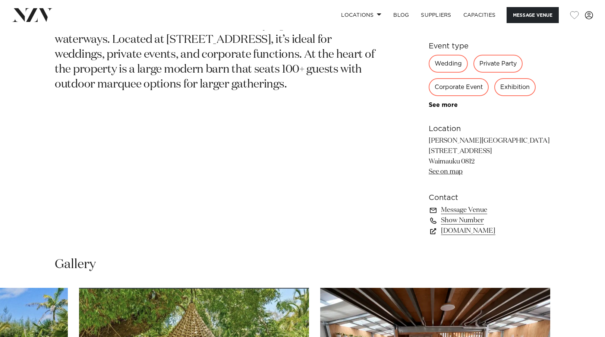
scroll to position [447, 0]
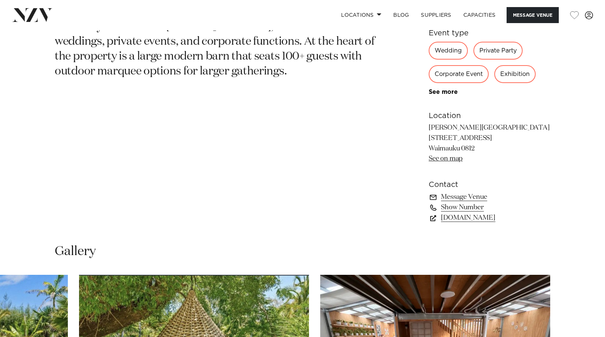
click at [512, 76] on div "Exhibition" at bounding box center [514, 74] width 41 height 18
click at [447, 91] on link "See more" at bounding box center [458, 92] width 58 height 6
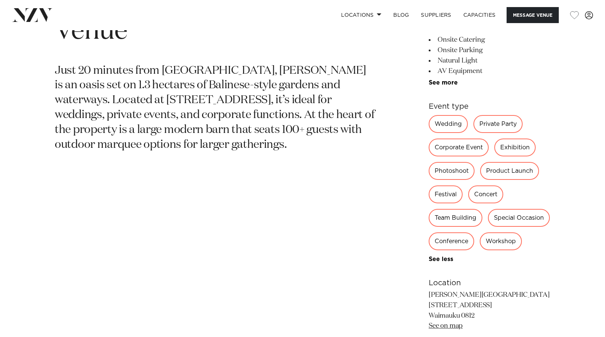
scroll to position [373, 0]
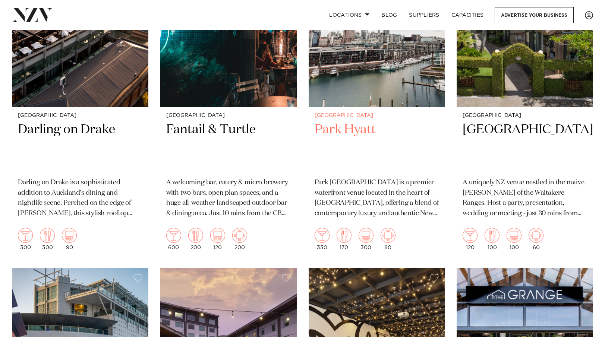
scroll to position [261, 0]
